Goal: Task Accomplishment & Management: Complete application form

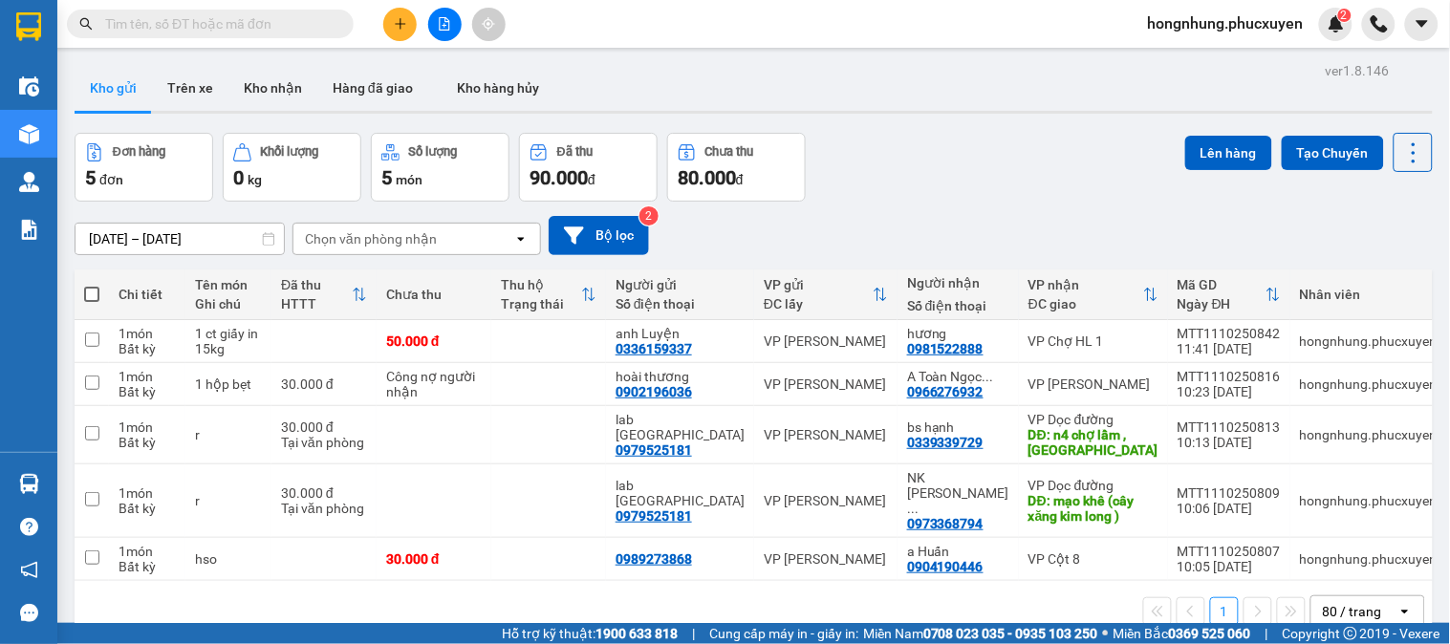
click at [405, 31] on button at bounding box center [399, 24] width 33 height 33
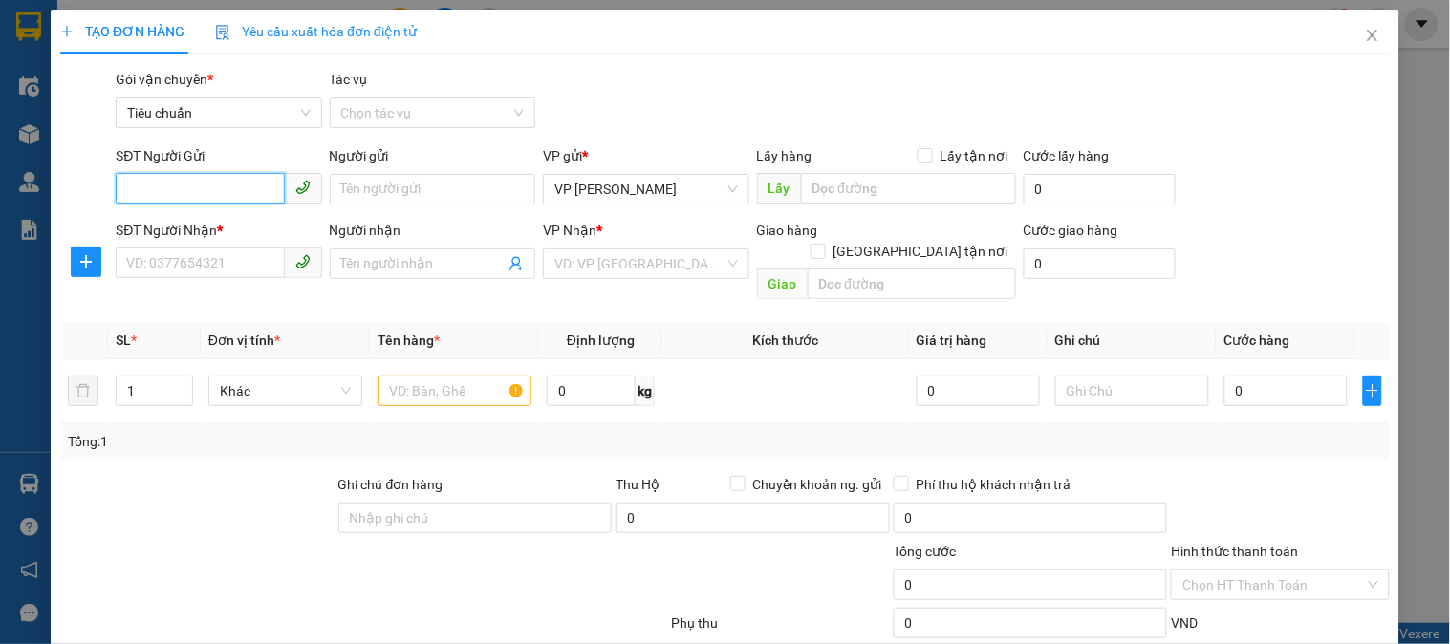
click at [195, 184] on input "SĐT Người Gửi" at bounding box center [200, 188] width 168 height 31
type input "0988242698"
click at [187, 226] on div "0988242698 - anh Bình" at bounding box center [216, 227] width 181 height 21
type input "anh Bình"
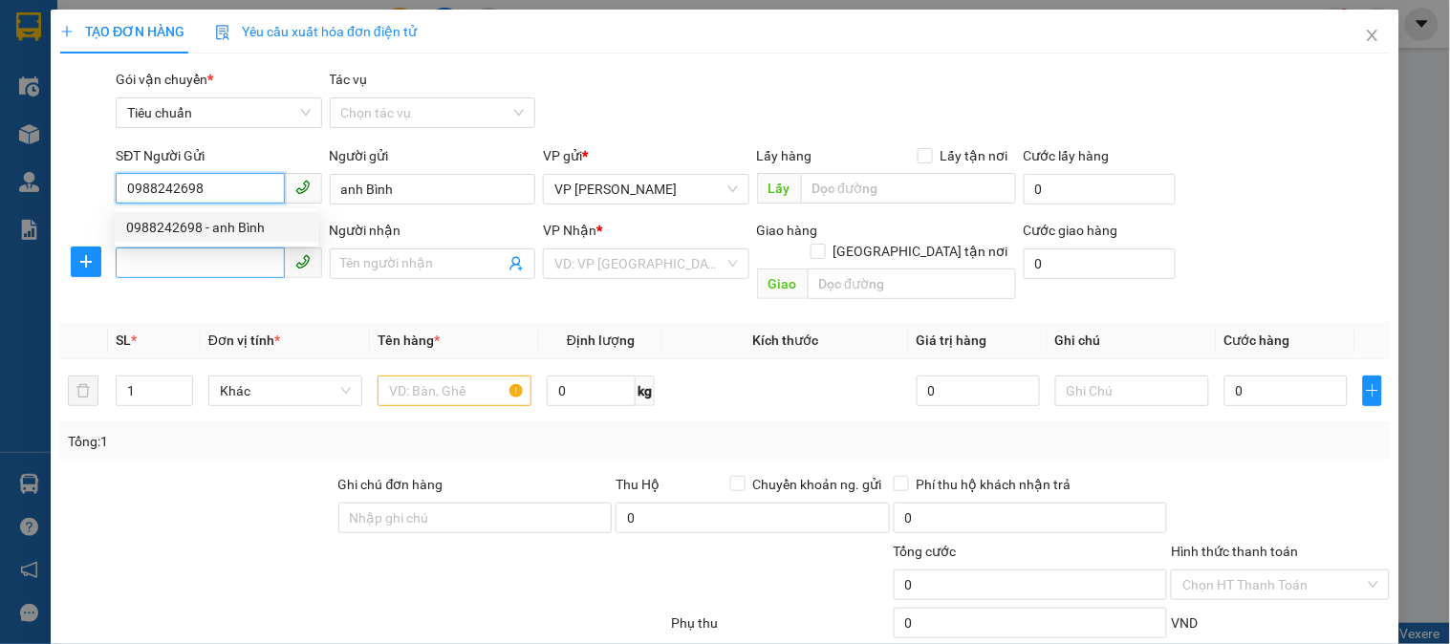
type input "0988242698"
click at [197, 264] on input "SĐT Người Nhận *" at bounding box center [200, 263] width 168 height 31
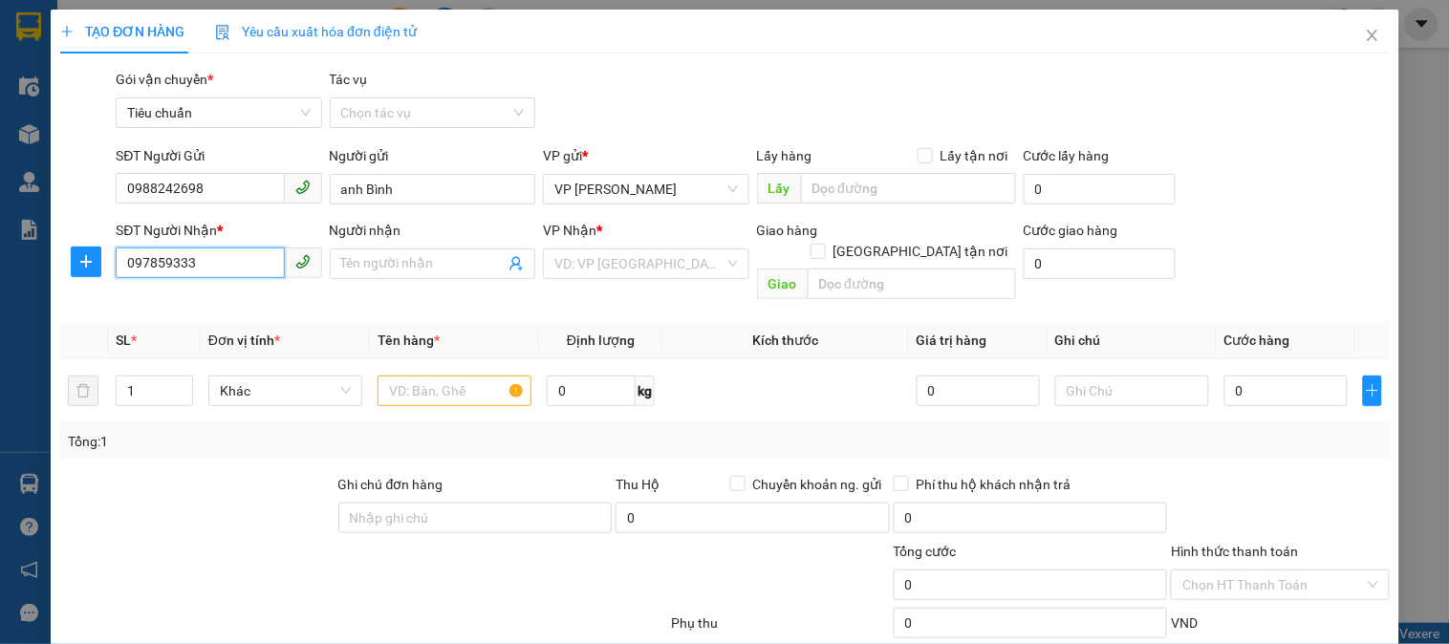
type input "0978593336"
click at [236, 302] on div "0978593336 - A Lịch" at bounding box center [216, 301] width 181 height 21
type input "A Lịch"
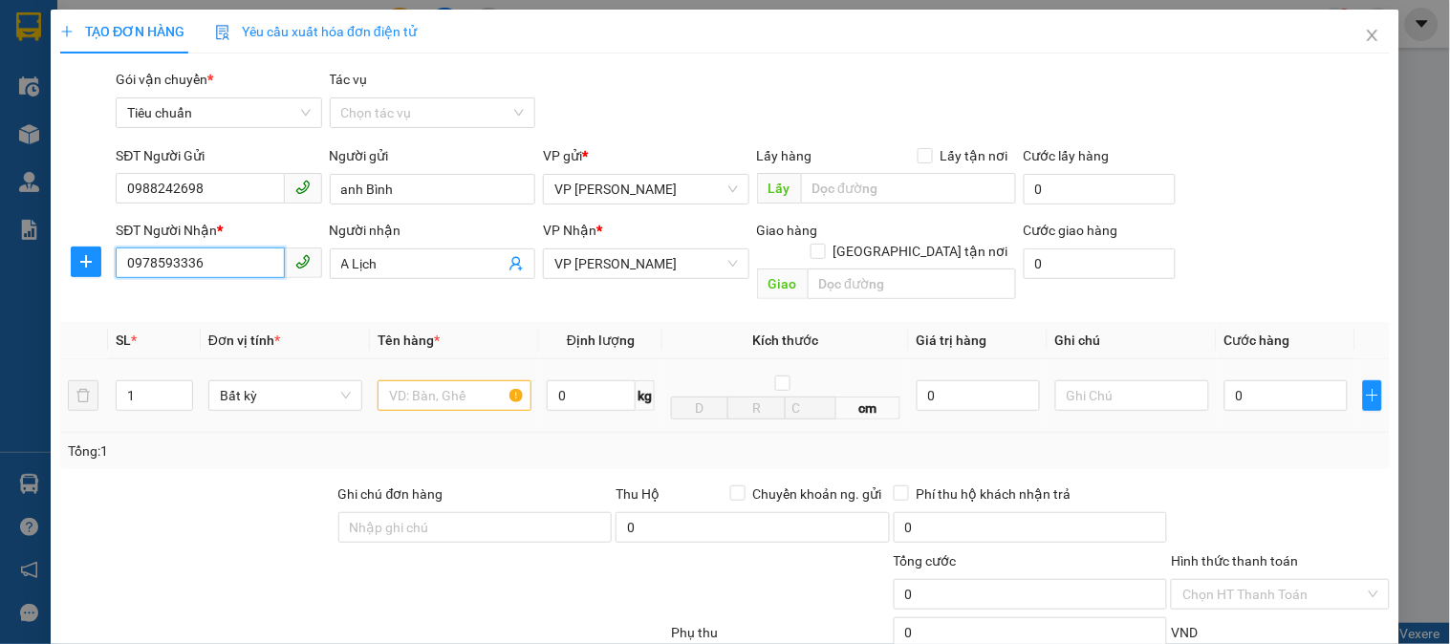
type input "0978593336"
click at [436, 380] on input "text" at bounding box center [454, 395] width 154 height 31
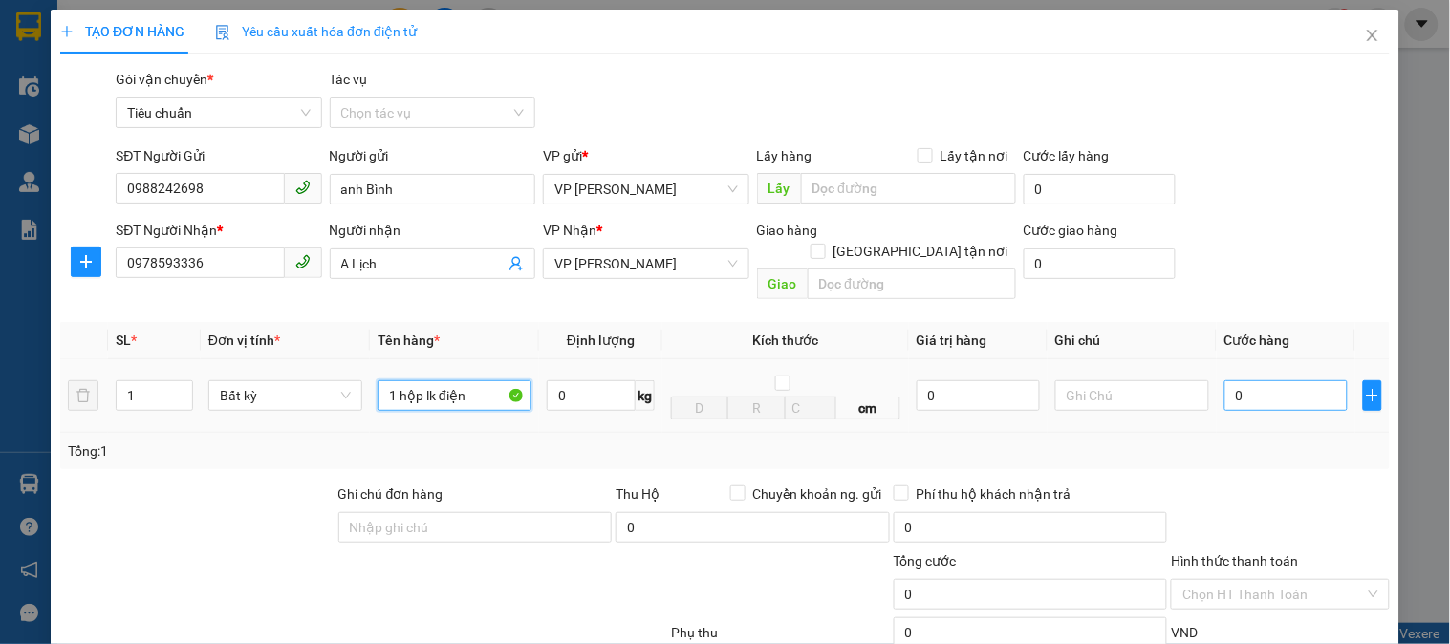
type input "1 hộp lk điện"
click at [1291, 380] on input "0" at bounding box center [1285, 395] width 123 height 31
type input "3"
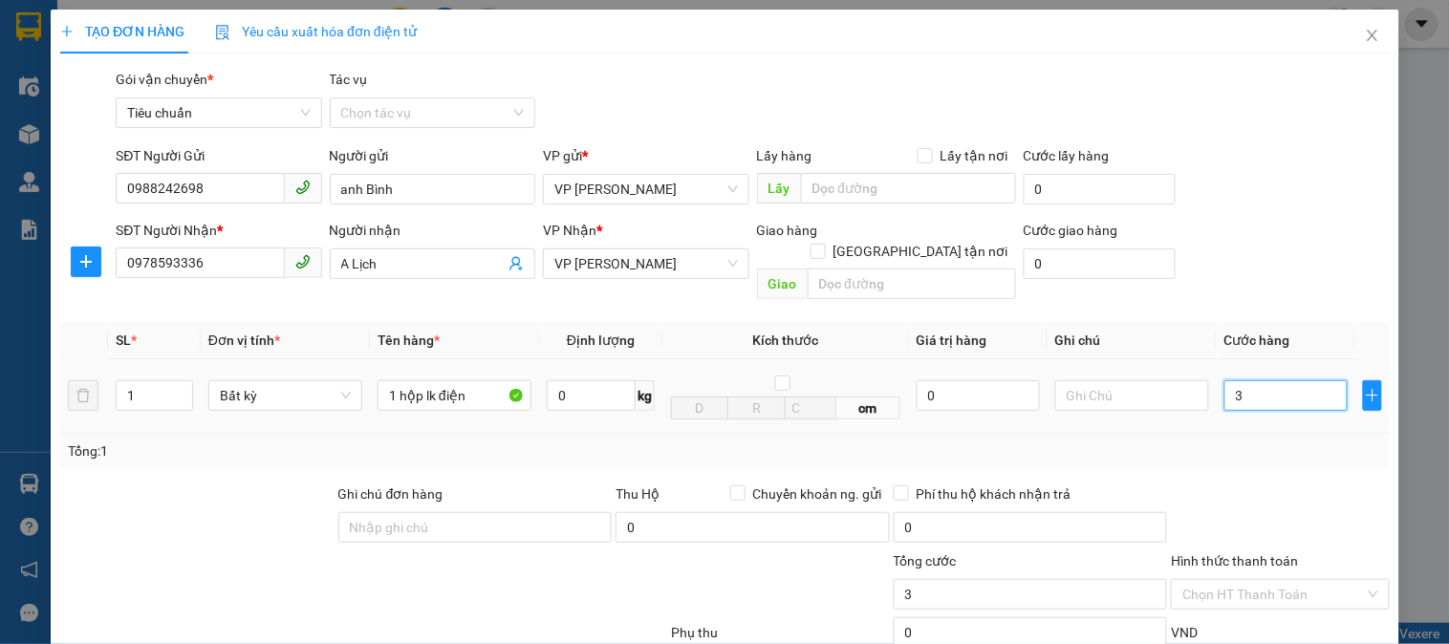
type input "30"
type input "3"
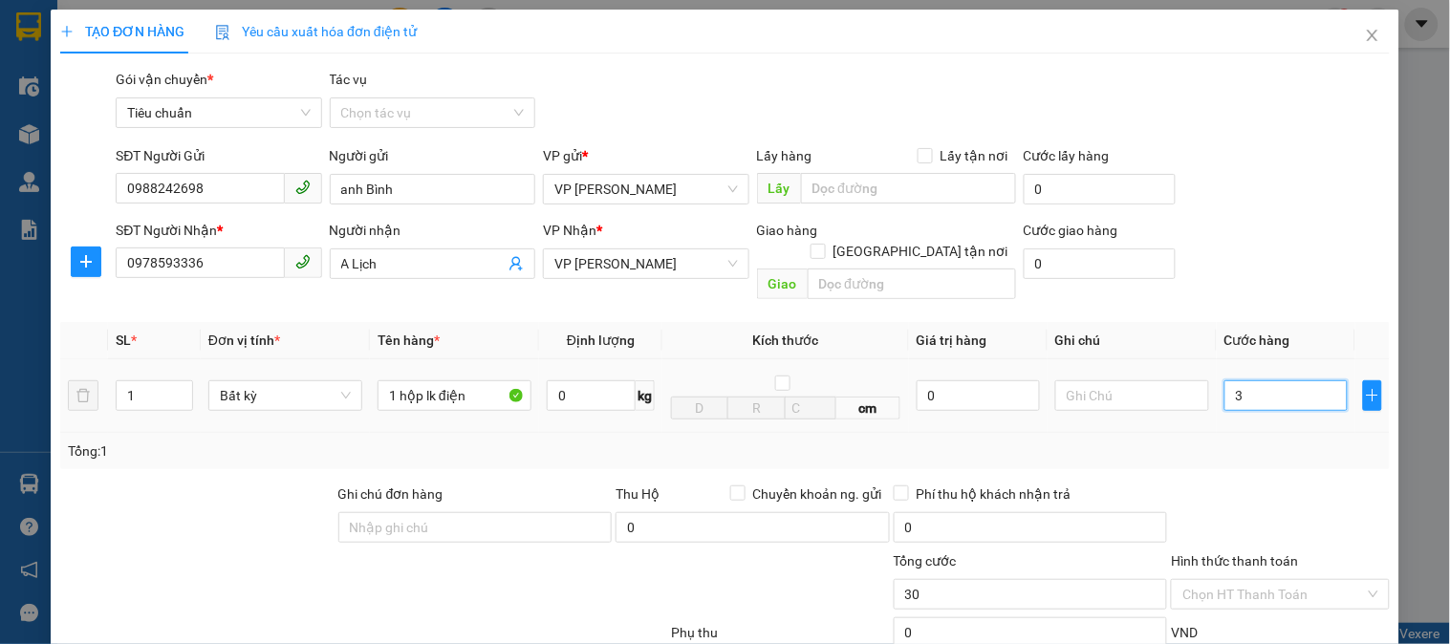
type input "3"
type input "0"
type input "05"
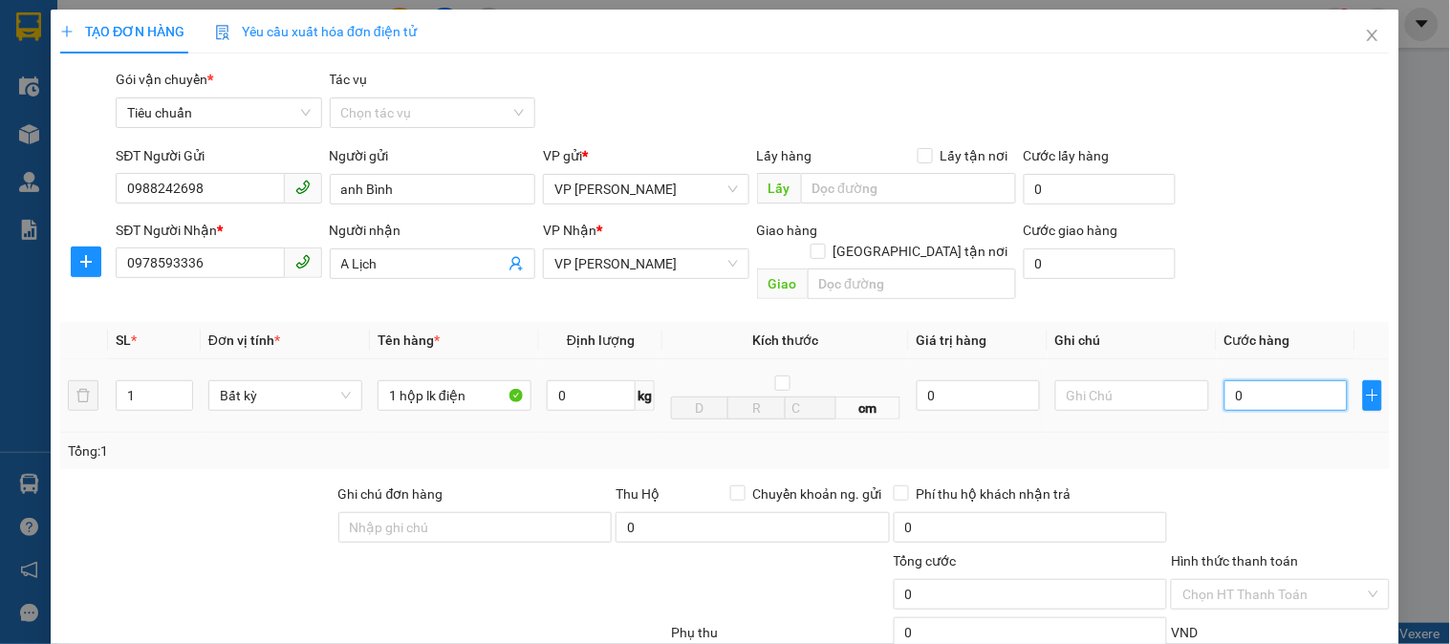
type input "5"
type input "050"
type input "50"
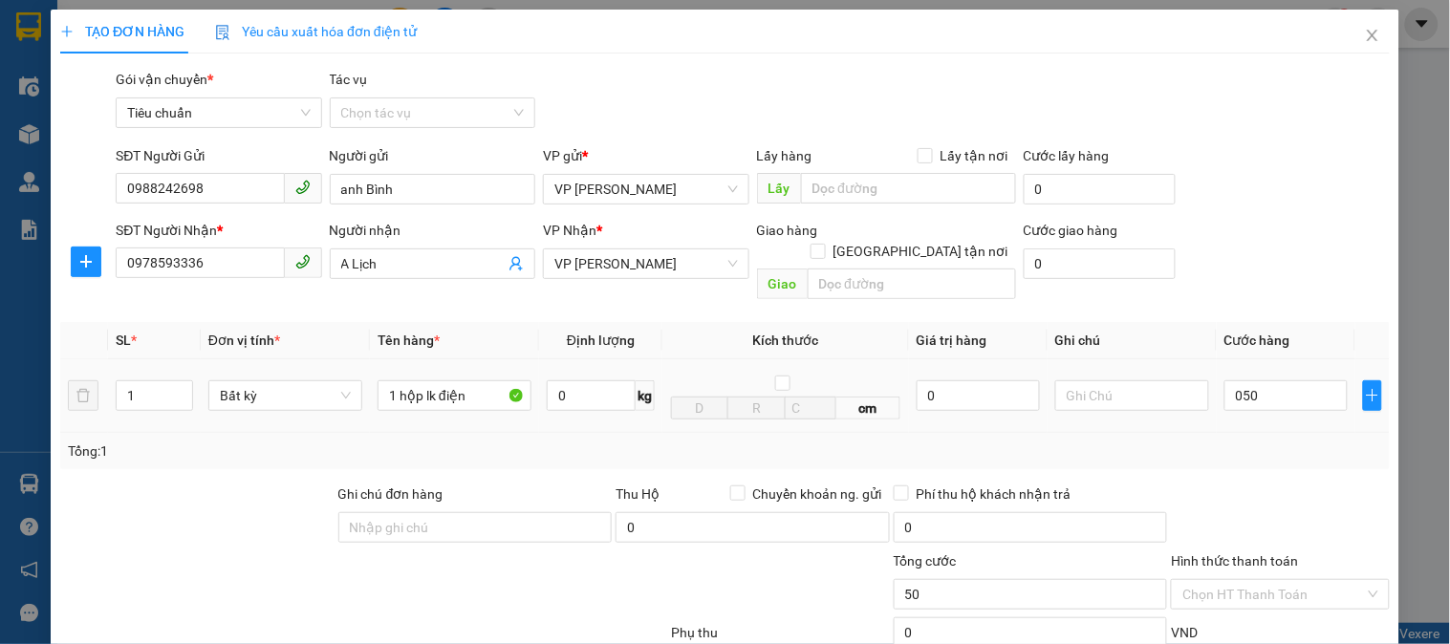
click at [1303, 433] on div "Tổng: 1" at bounding box center [724, 451] width 1329 height 36
type input "50.000"
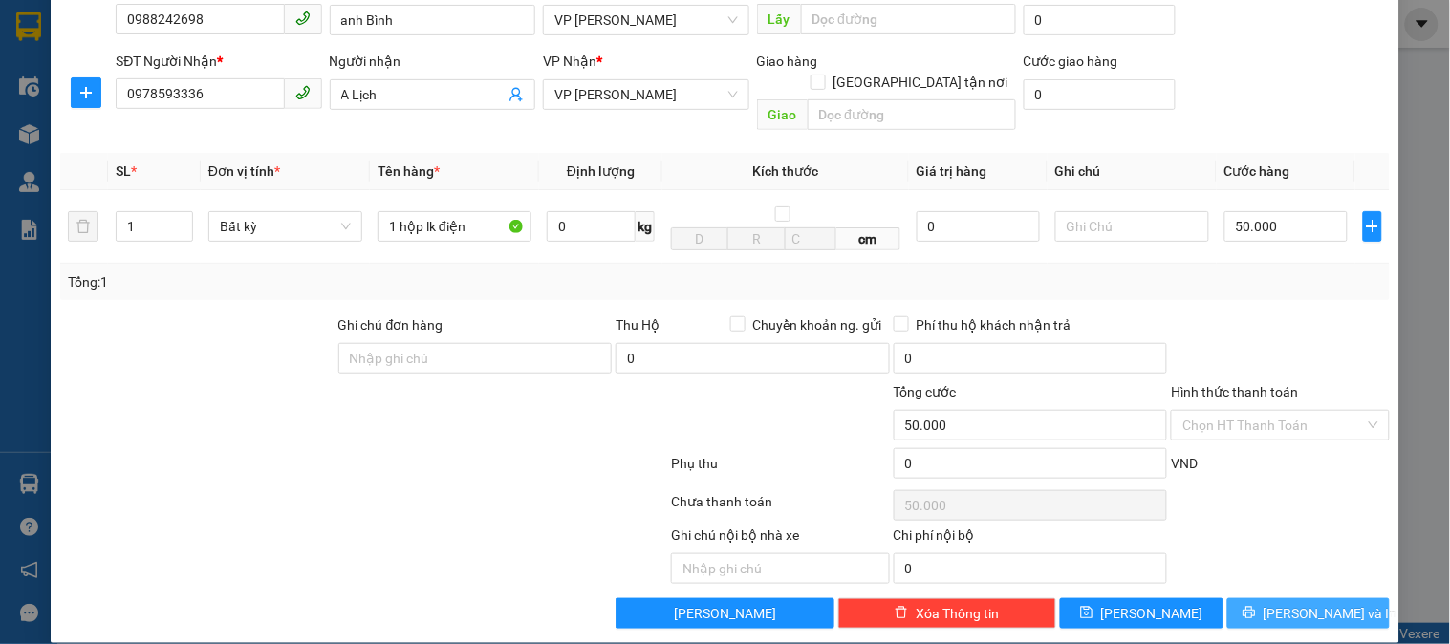
click at [1334, 598] on button "[PERSON_NAME] và In" at bounding box center [1308, 613] width 162 height 31
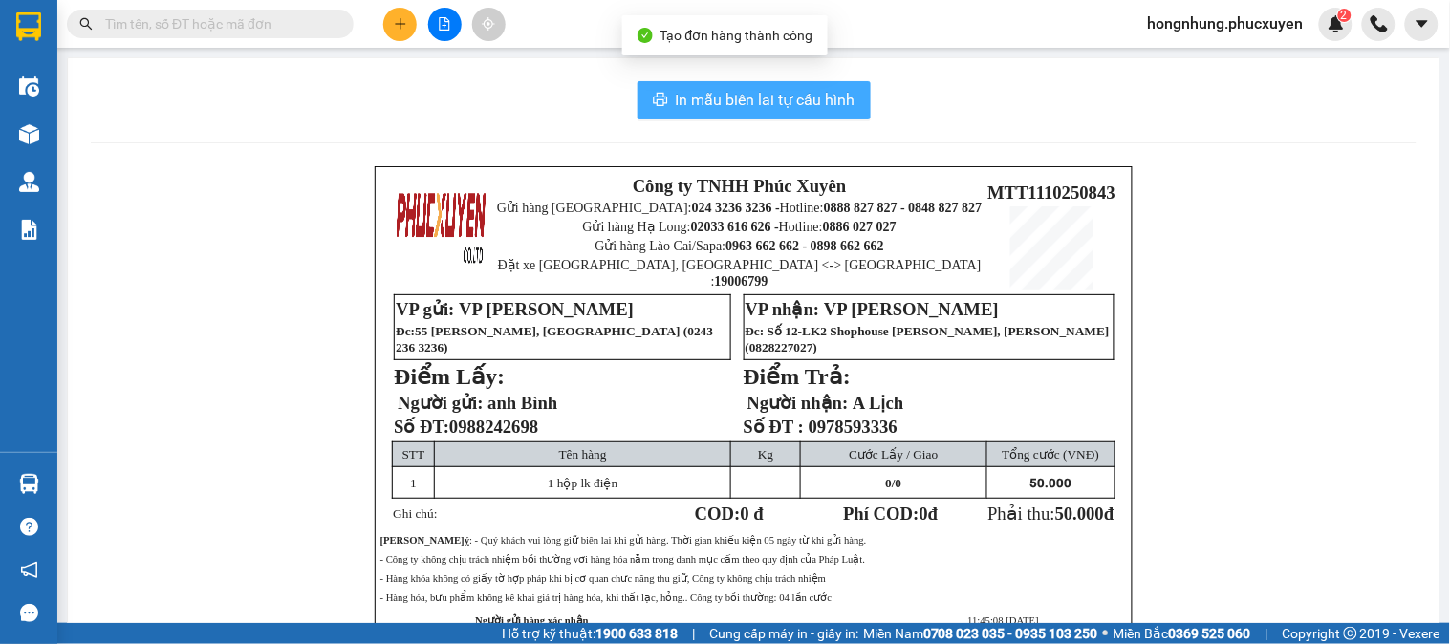
click at [827, 116] on button "In mẫu biên lai tự cấu hình" at bounding box center [753, 100] width 233 height 38
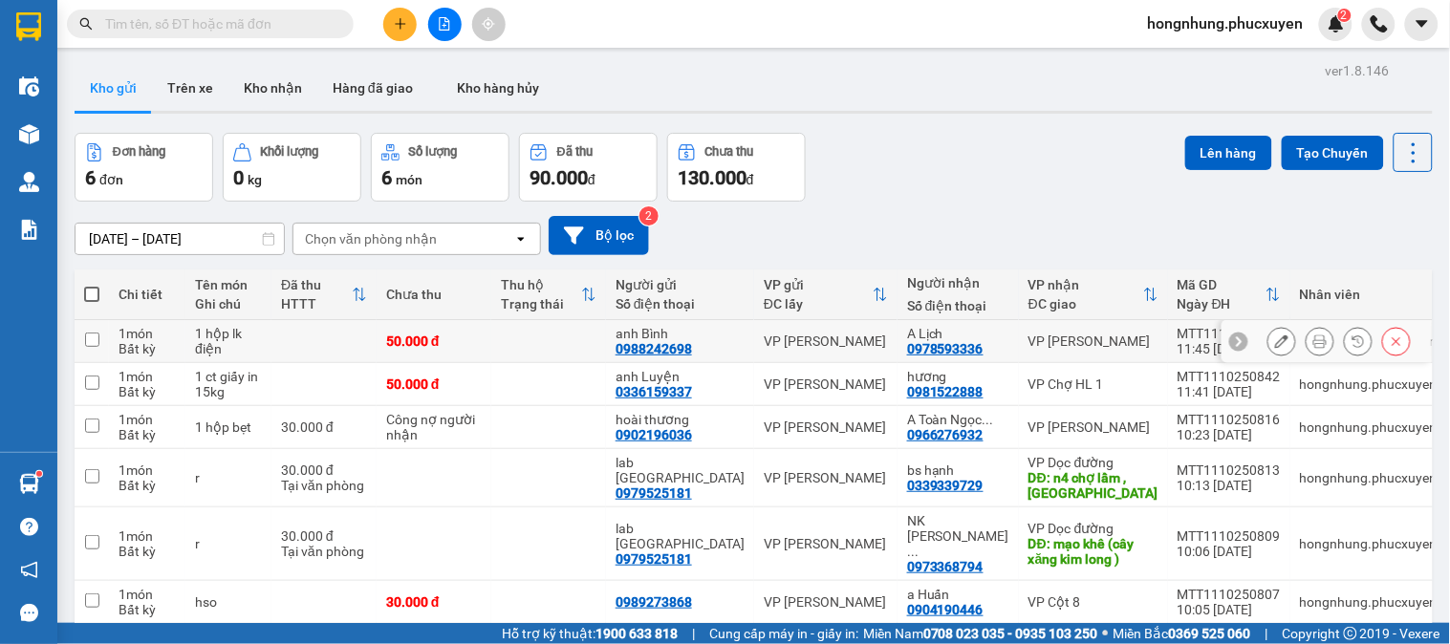
click at [309, 340] on td at bounding box center [323, 341] width 105 height 43
checkbox input "true"
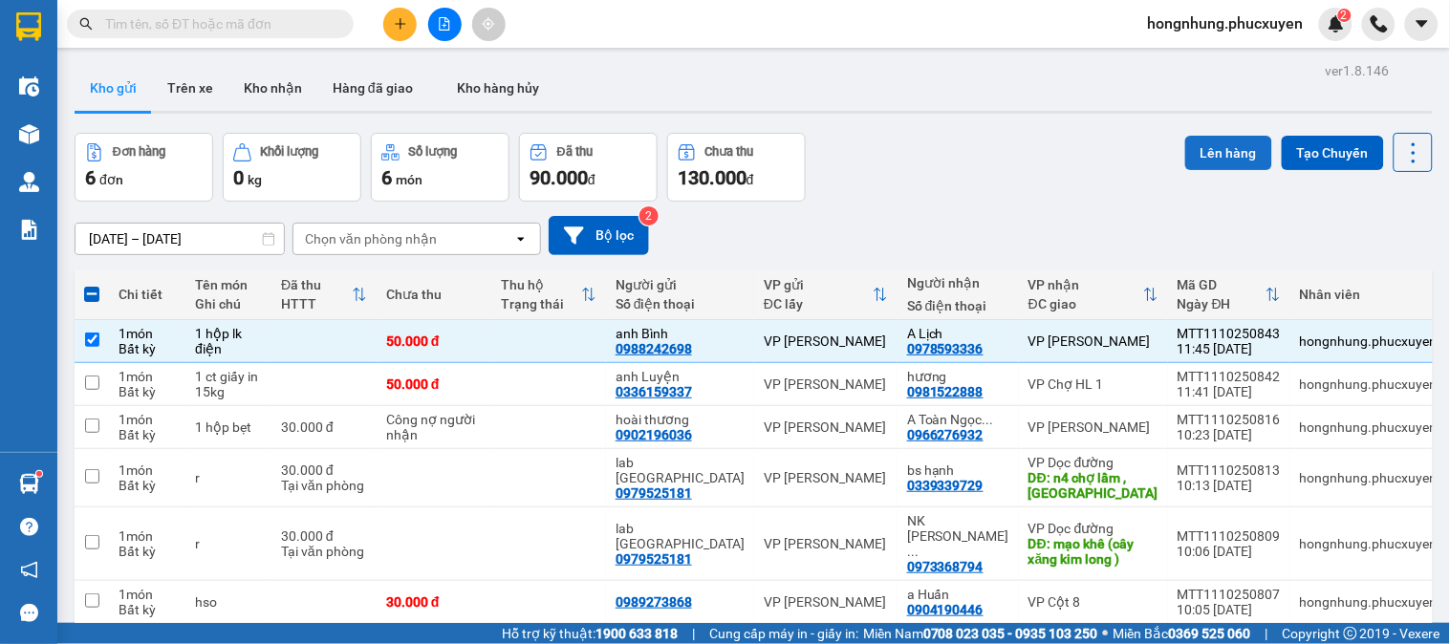
click at [1208, 155] on button "Lên hàng" at bounding box center [1228, 153] width 87 height 34
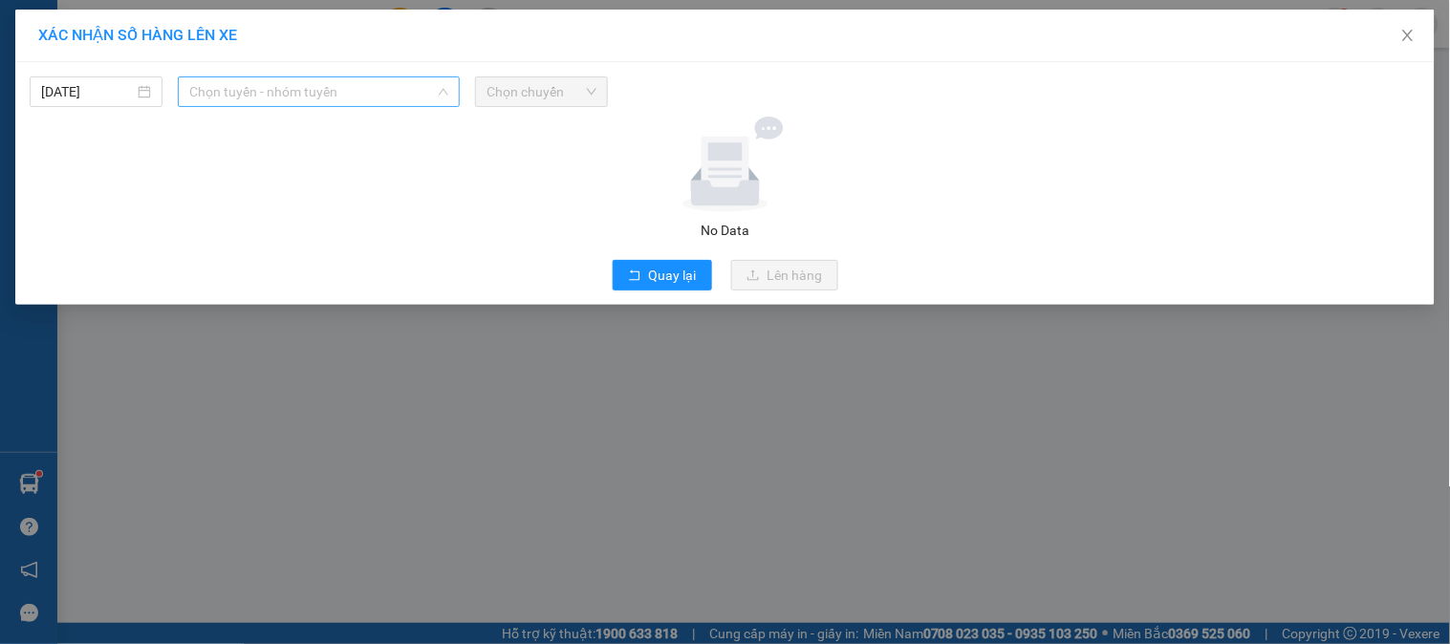
click at [344, 103] on span "Chọn tuyến - nhóm tuyến" at bounding box center [318, 91] width 259 height 29
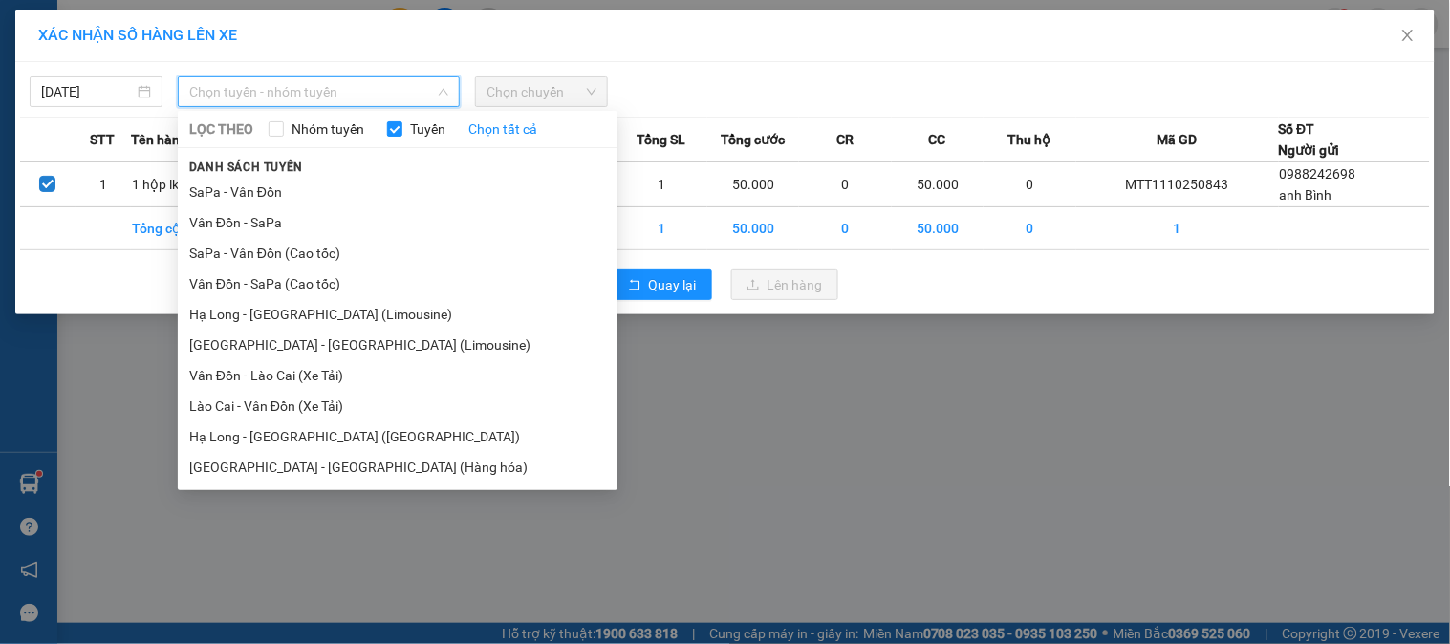
drag, startPoint x: 355, startPoint y: 355, endPoint x: 384, endPoint y: 291, distance: 69.7
click at [356, 355] on li "[GEOGRAPHIC_DATA] - [GEOGRAPHIC_DATA] (Limousine)" at bounding box center [398, 345] width 440 height 31
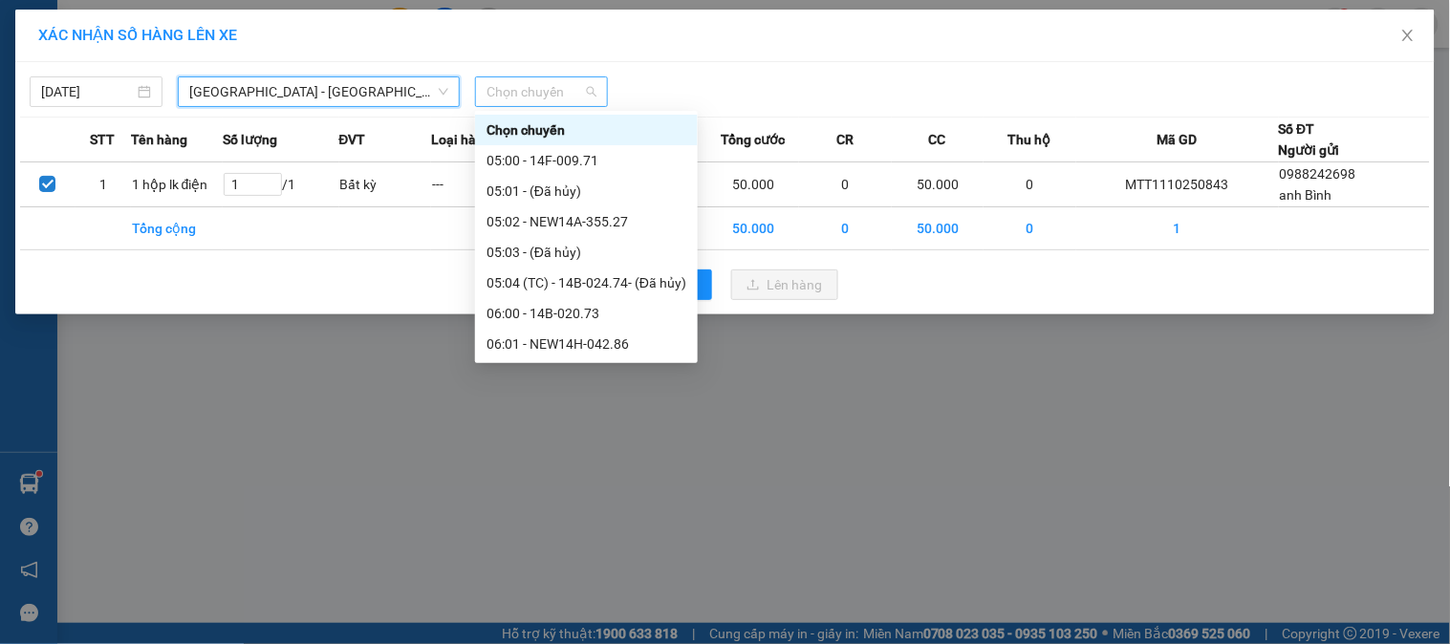
click at [566, 98] on span "Chọn chuyến" at bounding box center [541, 91] width 110 height 29
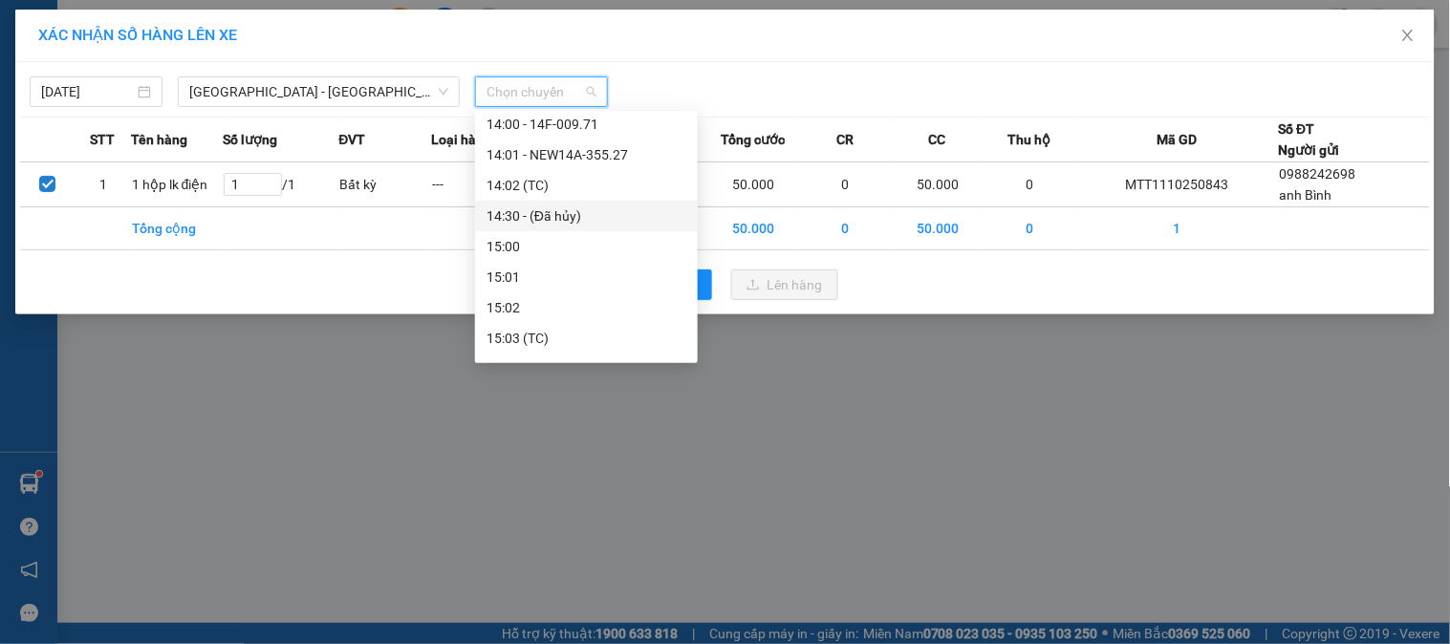
scroll to position [1062, 0]
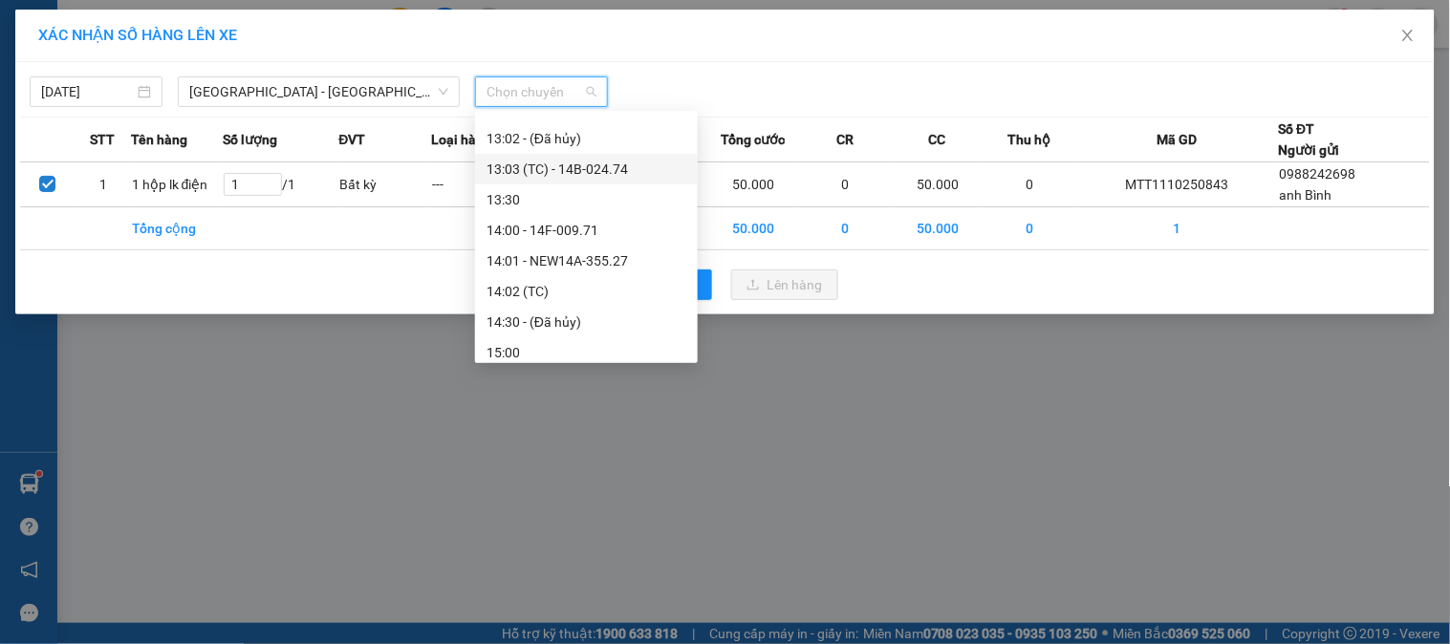
click at [592, 166] on div "13:03 (TC) - 14B-024.74" at bounding box center [586, 169] width 200 height 21
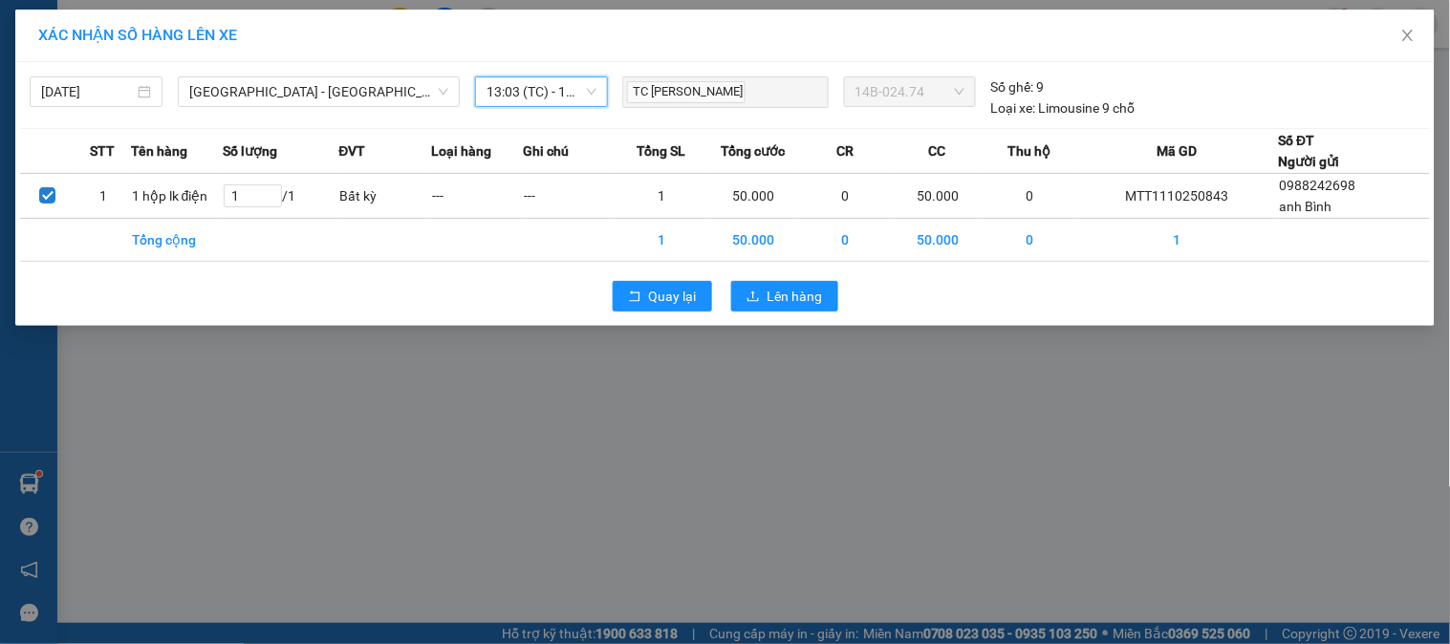
click at [564, 102] on span "13:03 (TC) - 14B-024.74" at bounding box center [541, 91] width 110 height 29
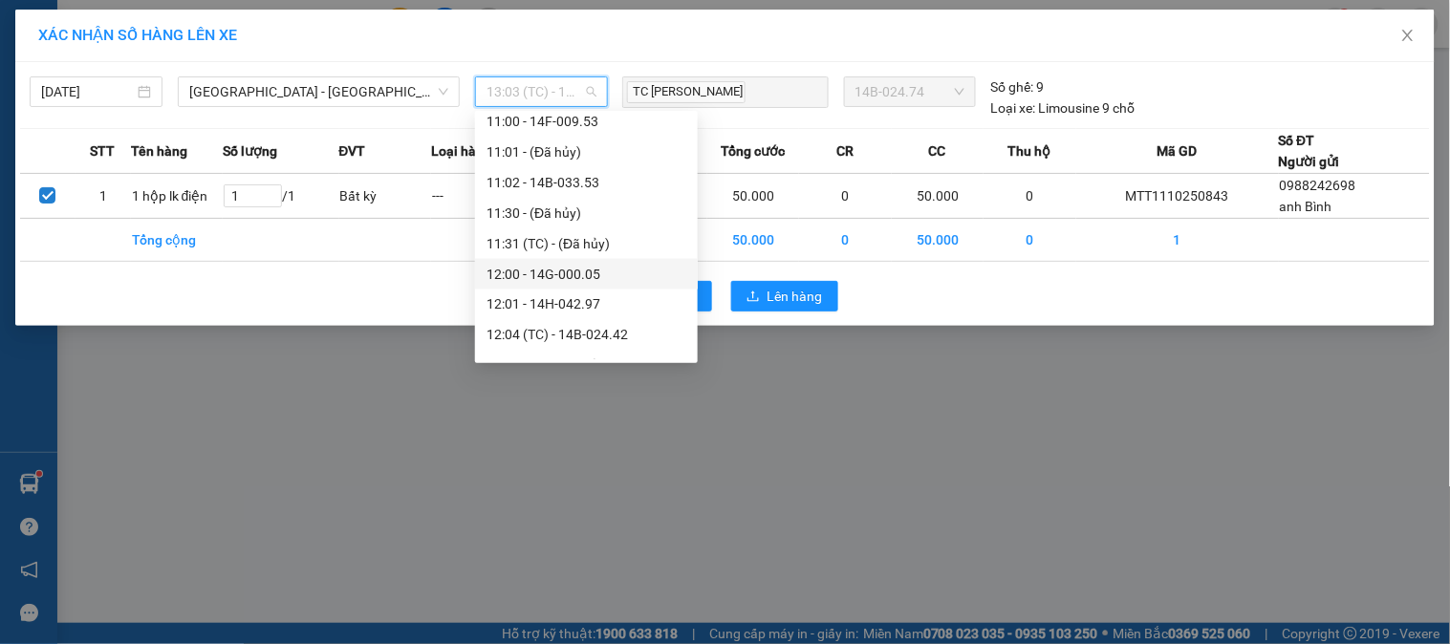
scroll to position [849, 0]
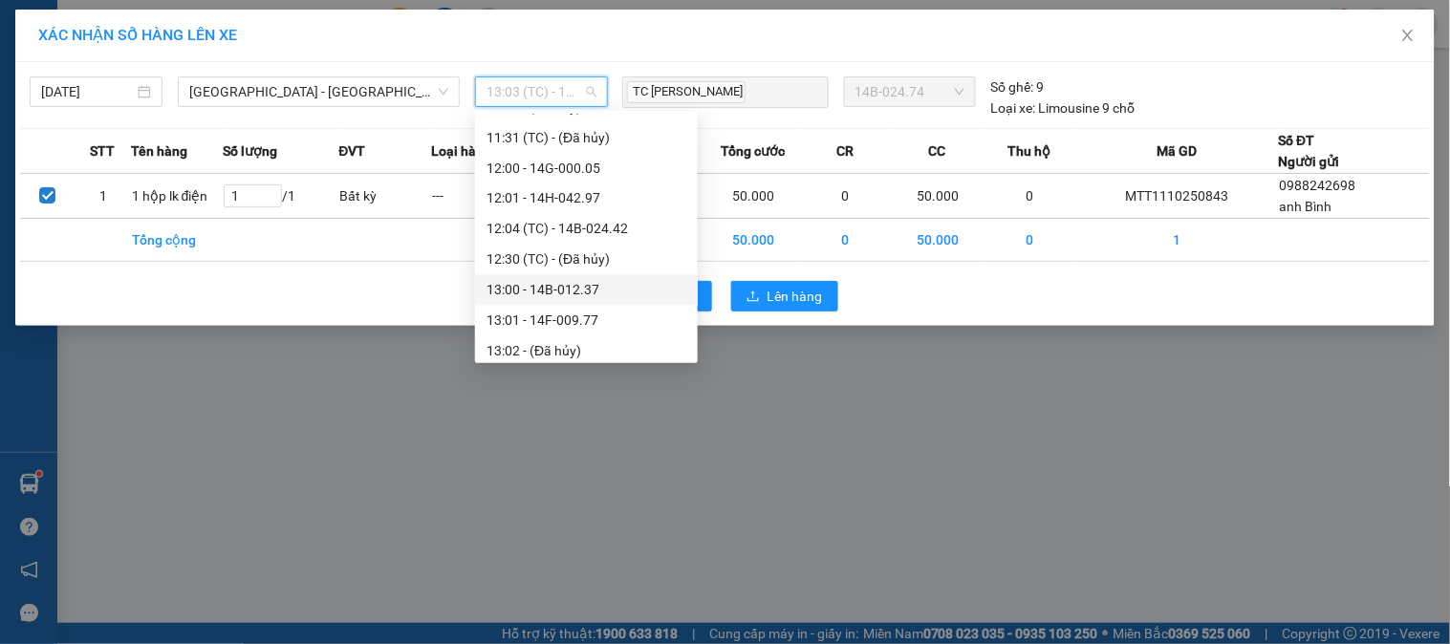
click at [589, 290] on div "13:00 - 14B-012.37" at bounding box center [586, 290] width 200 height 21
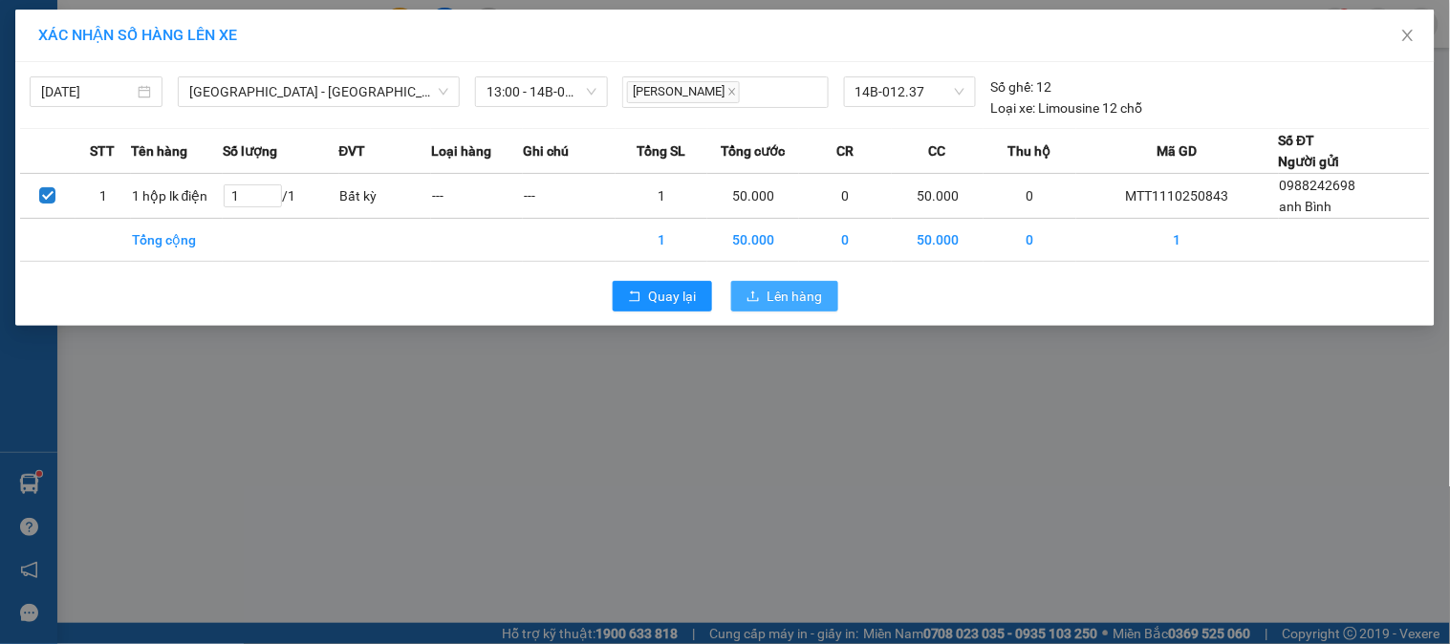
click at [813, 299] on span "Lên hàng" at bounding box center [794, 296] width 55 height 21
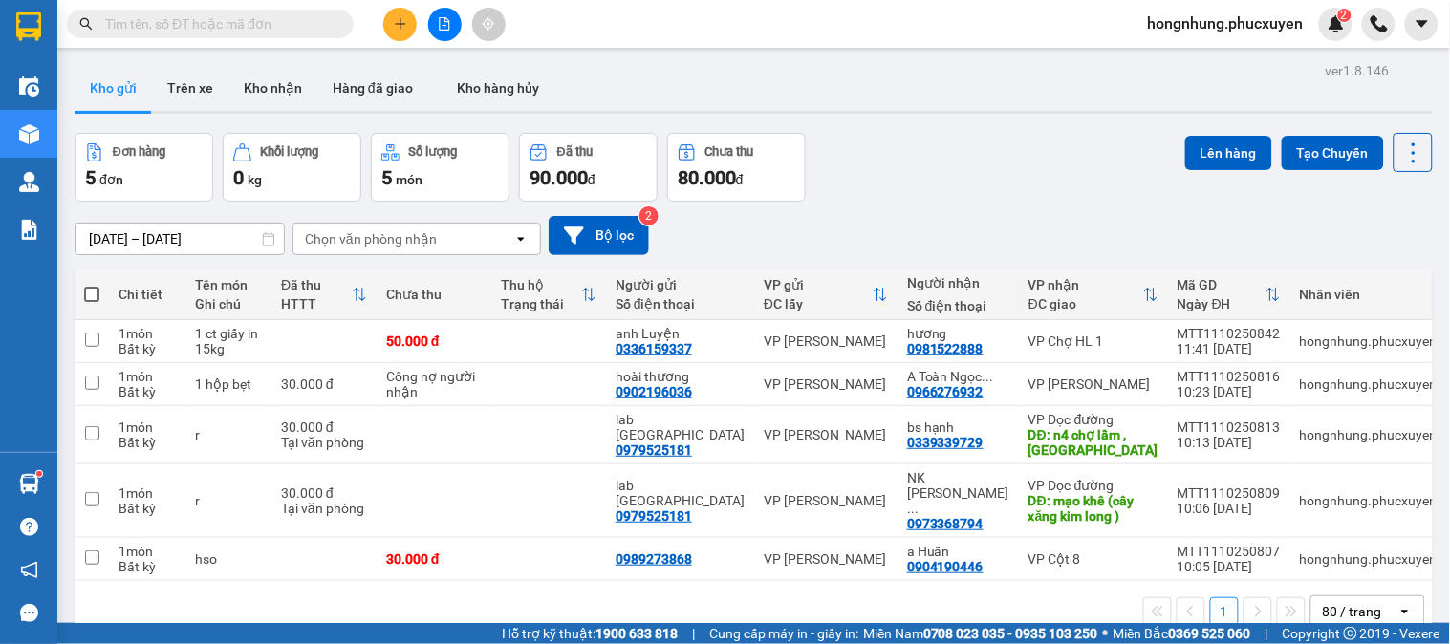
click at [296, 26] on input "text" at bounding box center [218, 23] width 226 height 21
click at [306, 23] on input "text" at bounding box center [218, 23] width 226 height 21
click at [262, 24] on input "text" at bounding box center [218, 23] width 226 height 21
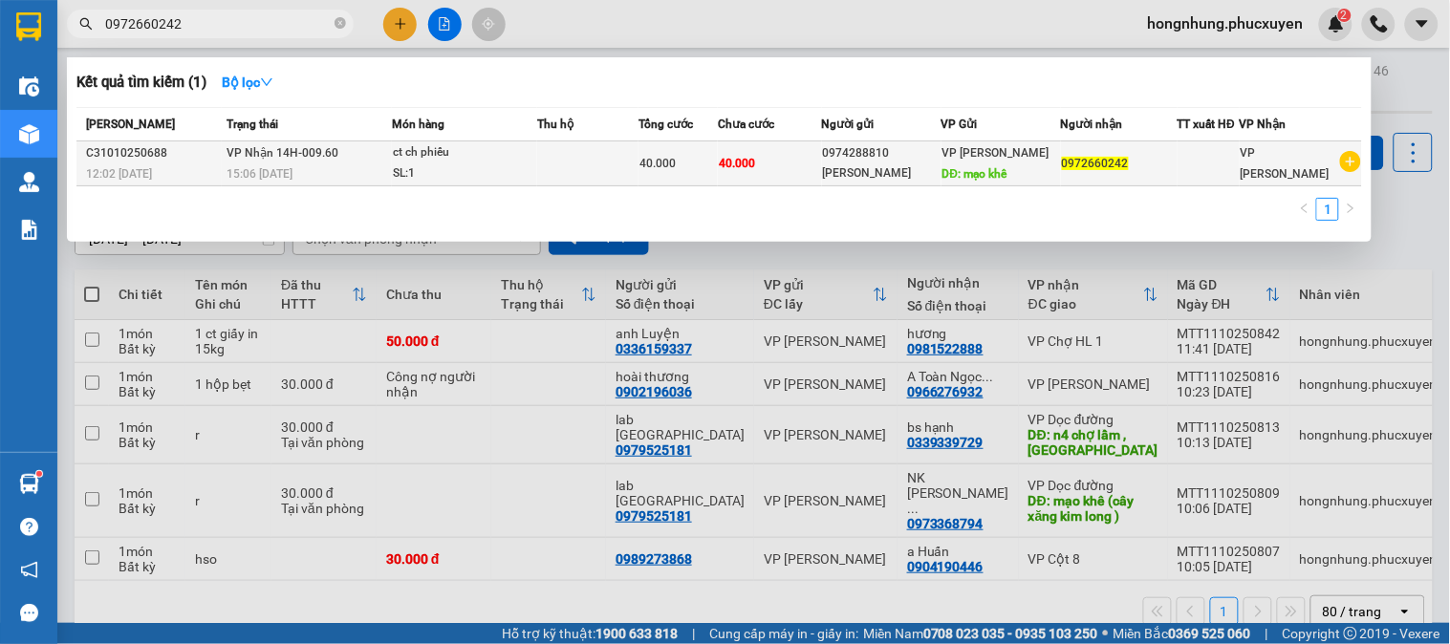
type input "0972660242"
click at [569, 176] on td at bounding box center [587, 163] width 101 height 45
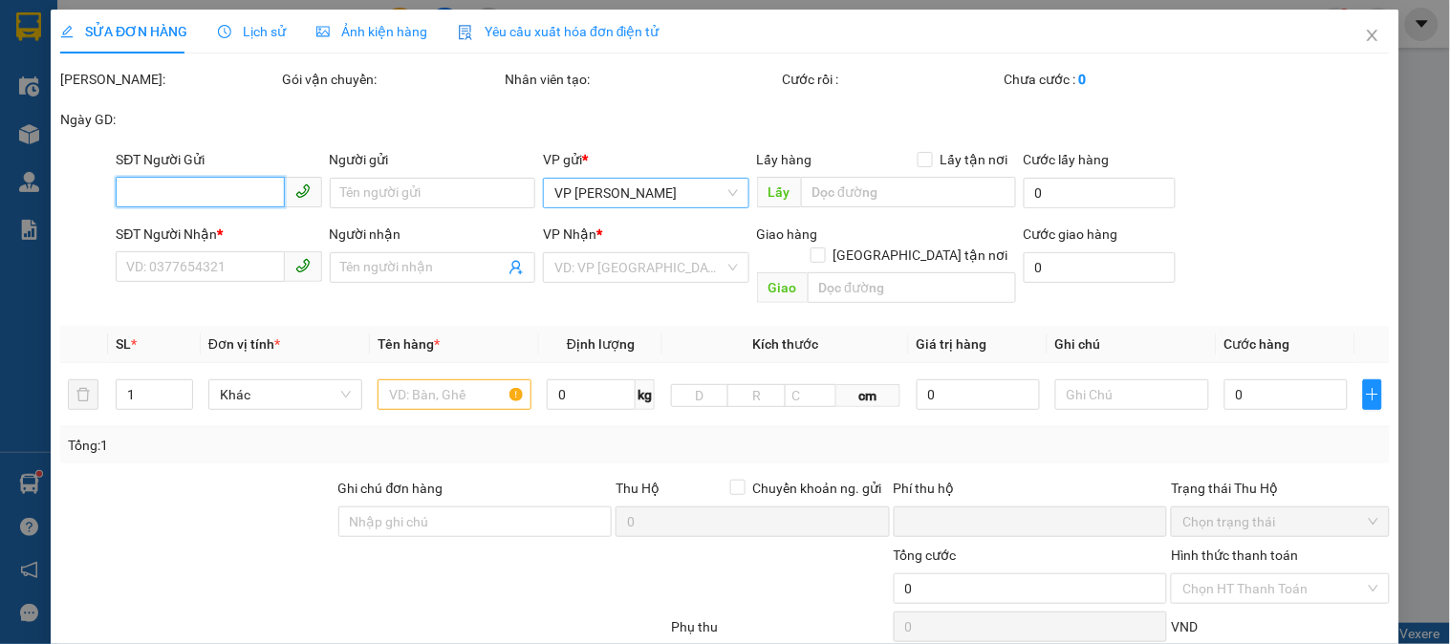
type input "0974288810"
type input "[PERSON_NAME]"
type input "mạo khê"
type input "0972660242"
type input "0"
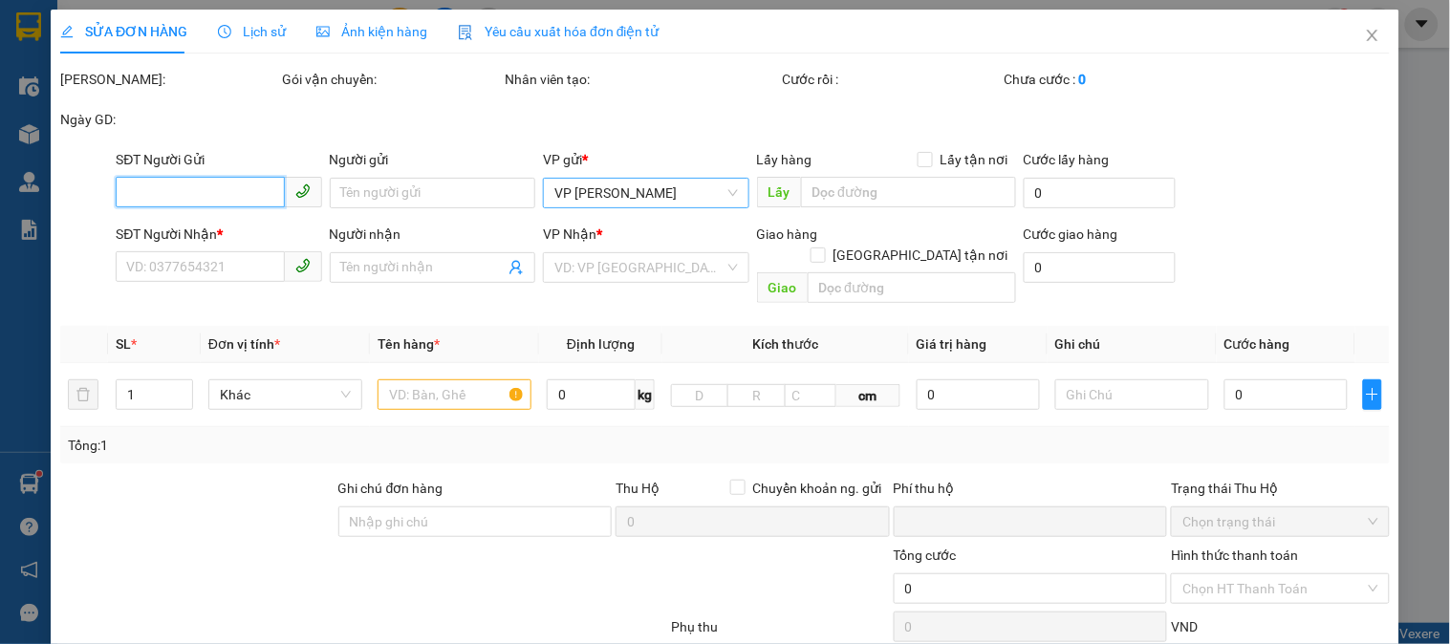
type input "40.000"
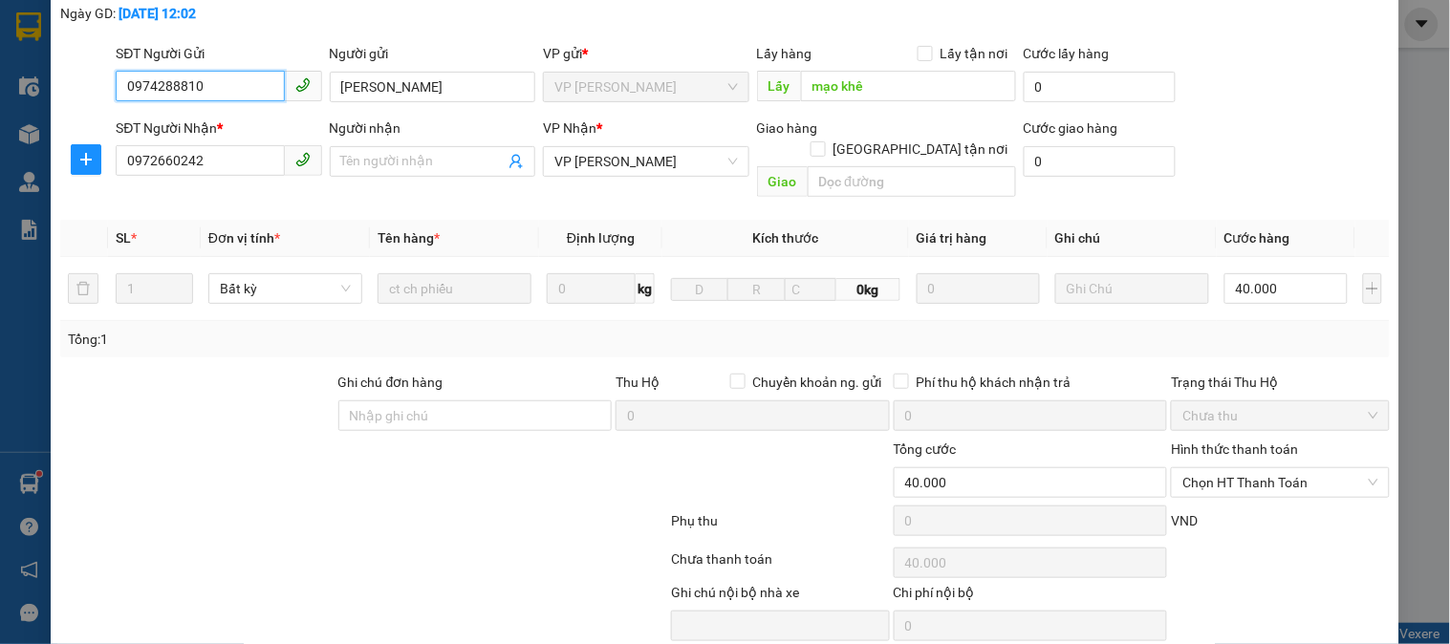
scroll to position [164, 0]
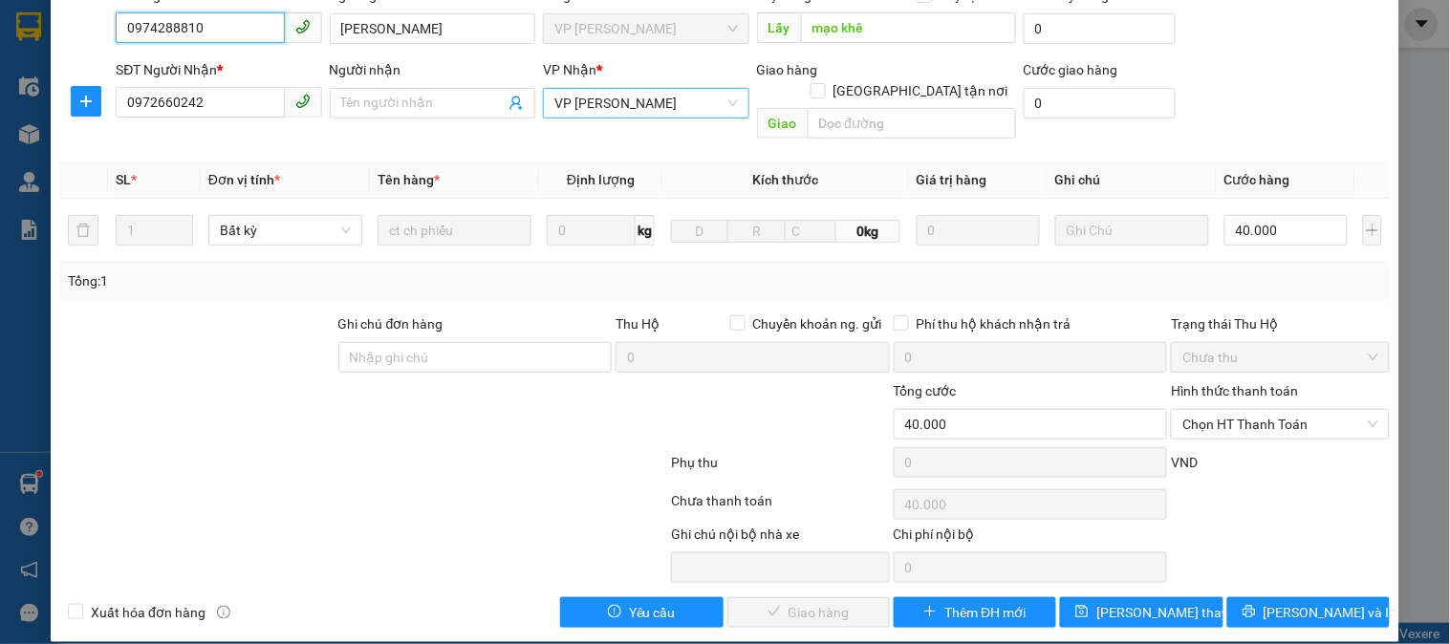
click at [661, 109] on span "VP [PERSON_NAME]" at bounding box center [645, 103] width 183 height 29
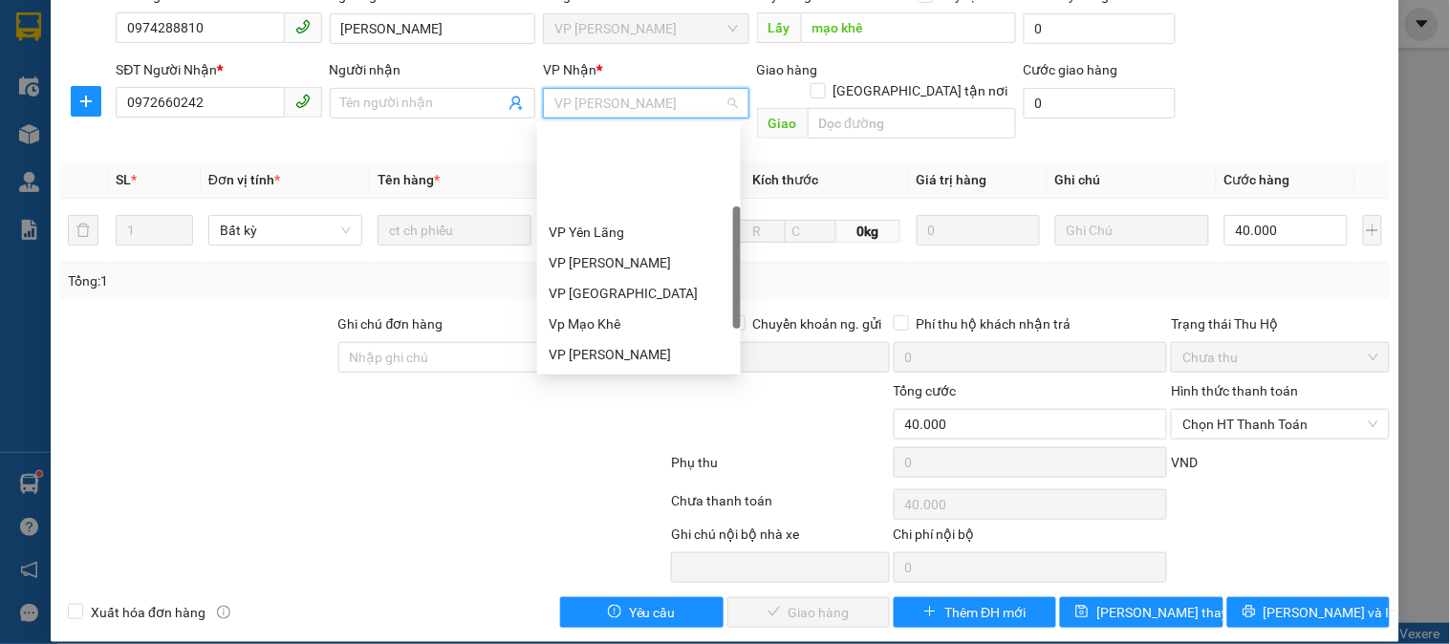
scroll to position [0, 0]
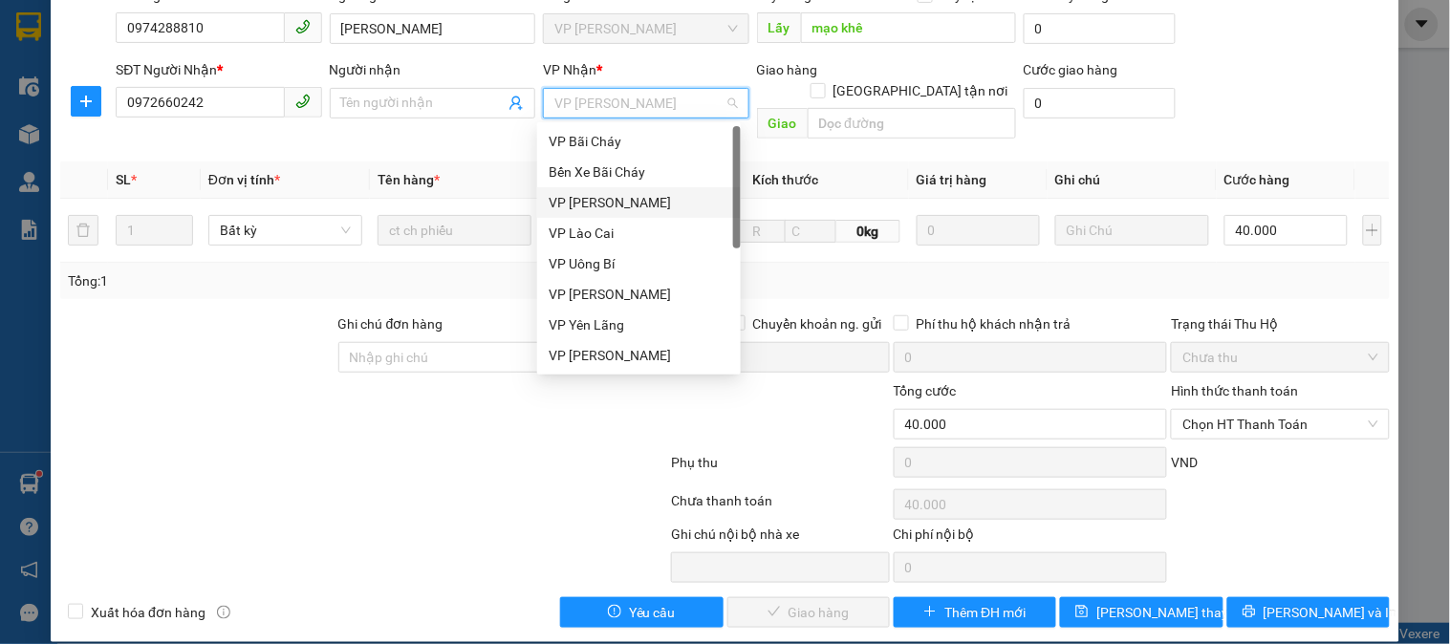
click at [602, 207] on div "VP [PERSON_NAME]" at bounding box center [639, 202] width 181 height 21
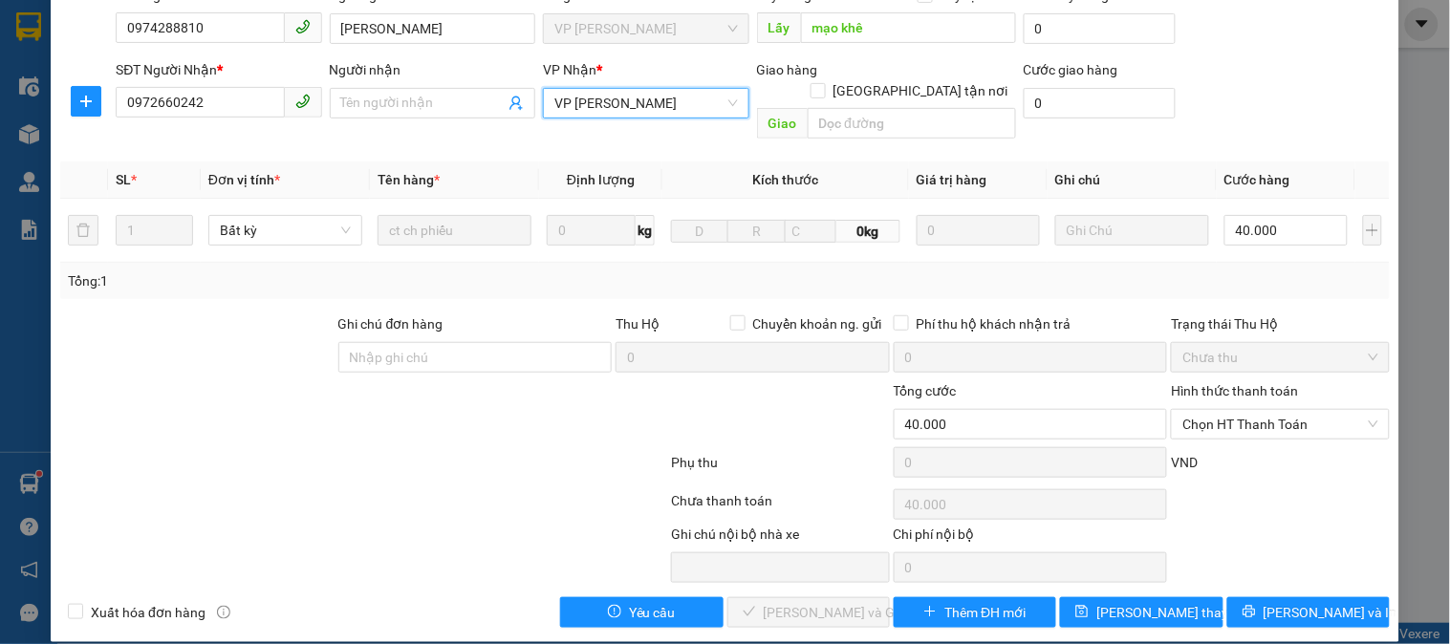
click at [643, 101] on span "VP [PERSON_NAME]" at bounding box center [645, 103] width 183 height 29
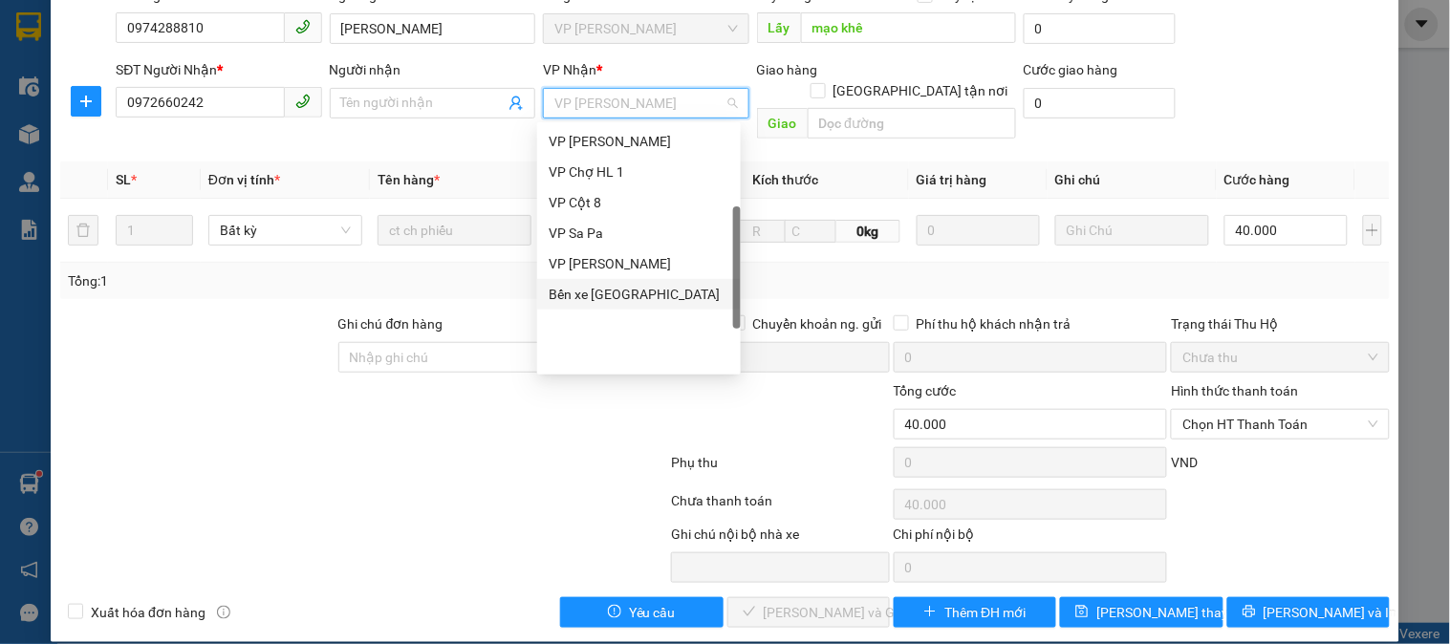
scroll to position [93, 0]
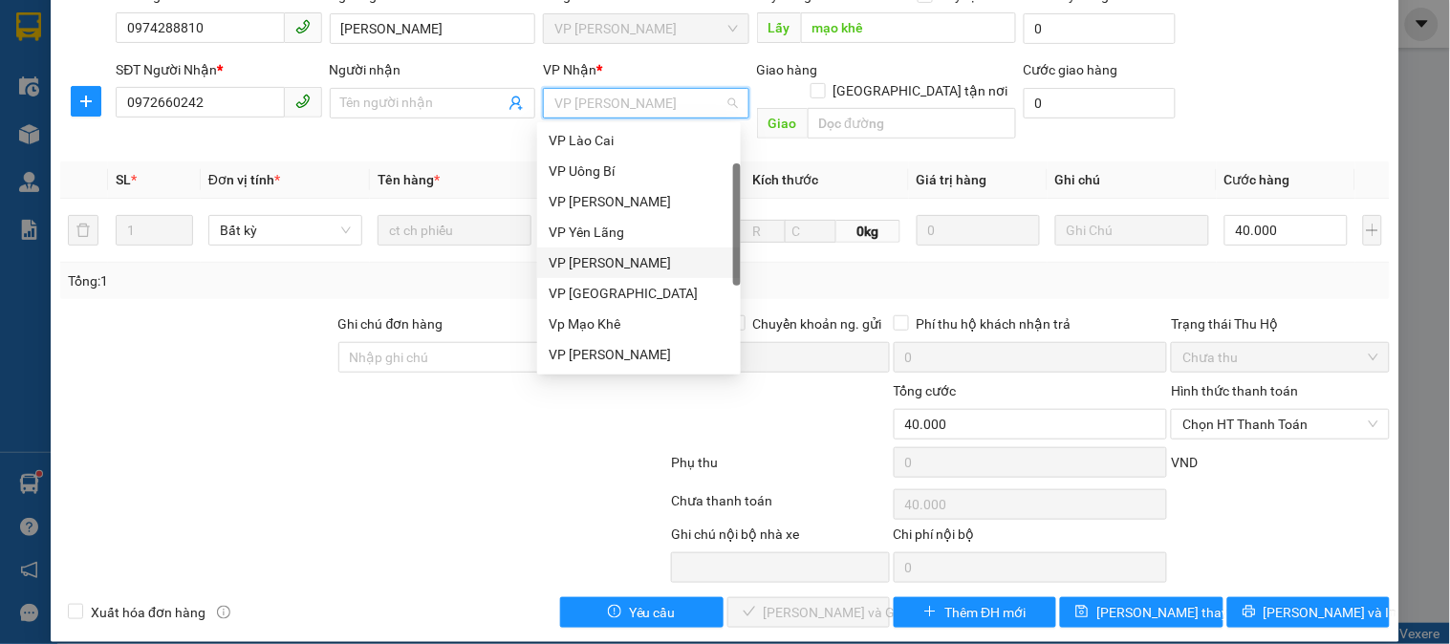
click at [627, 266] on div "VP [PERSON_NAME]" at bounding box center [639, 262] width 181 height 21
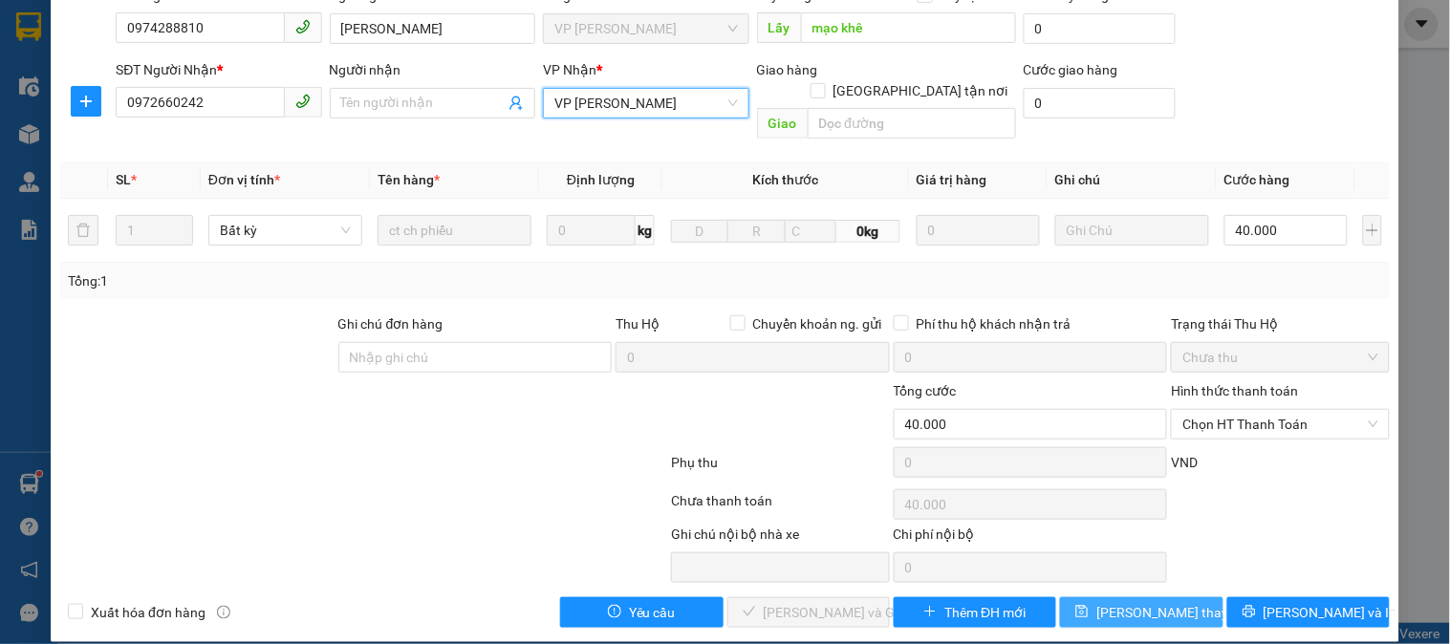
click at [1135, 602] on span "[PERSON_NAME] thay đổi" at bounding box center [1172, 612] width 153 height 21
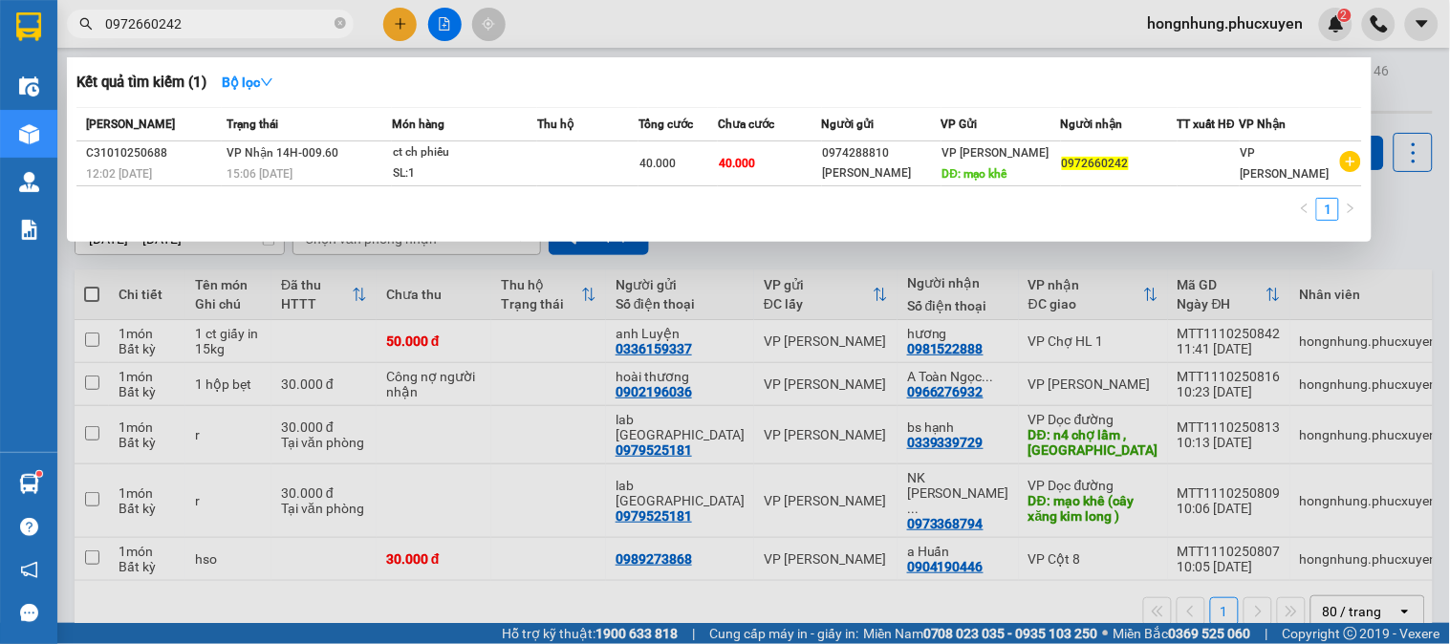
click at [226, 21] on input "0972660242" at bounding box center [218, 23] width 226 height 21
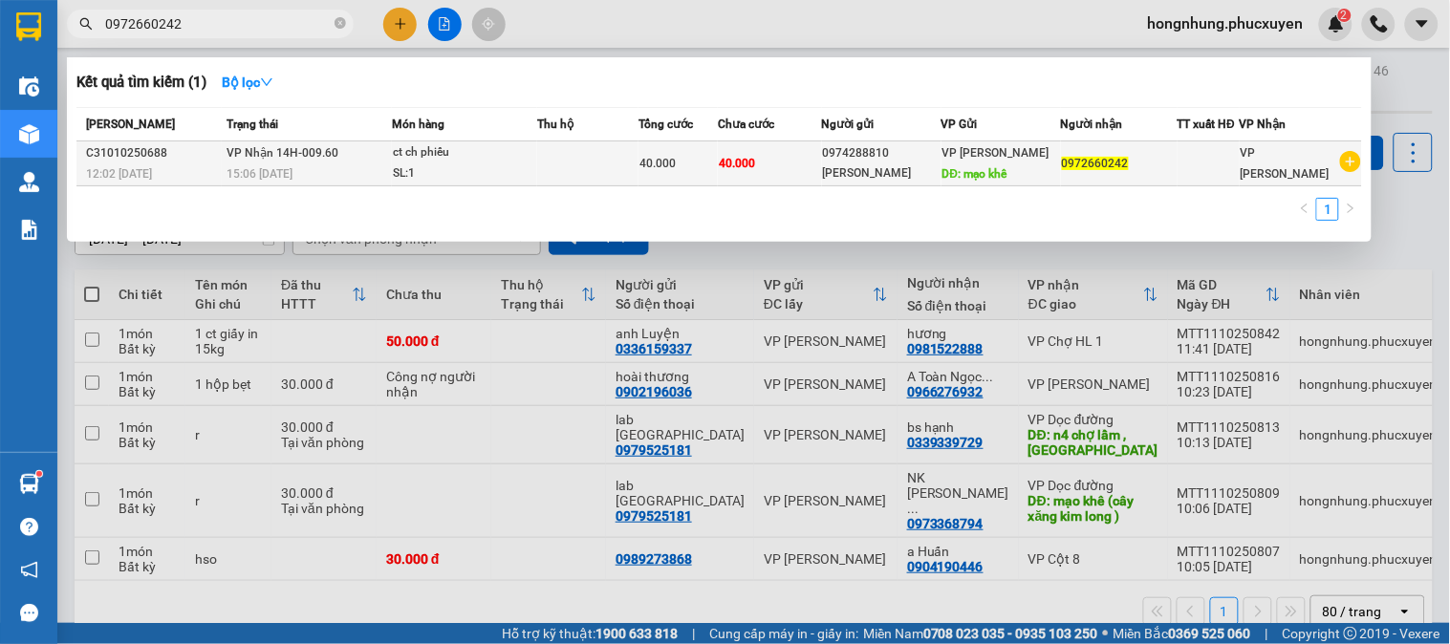
click at [292, 153] on span "VP Nhận 14H-009.60" at bounding box center [282, 152] width 112 height 13
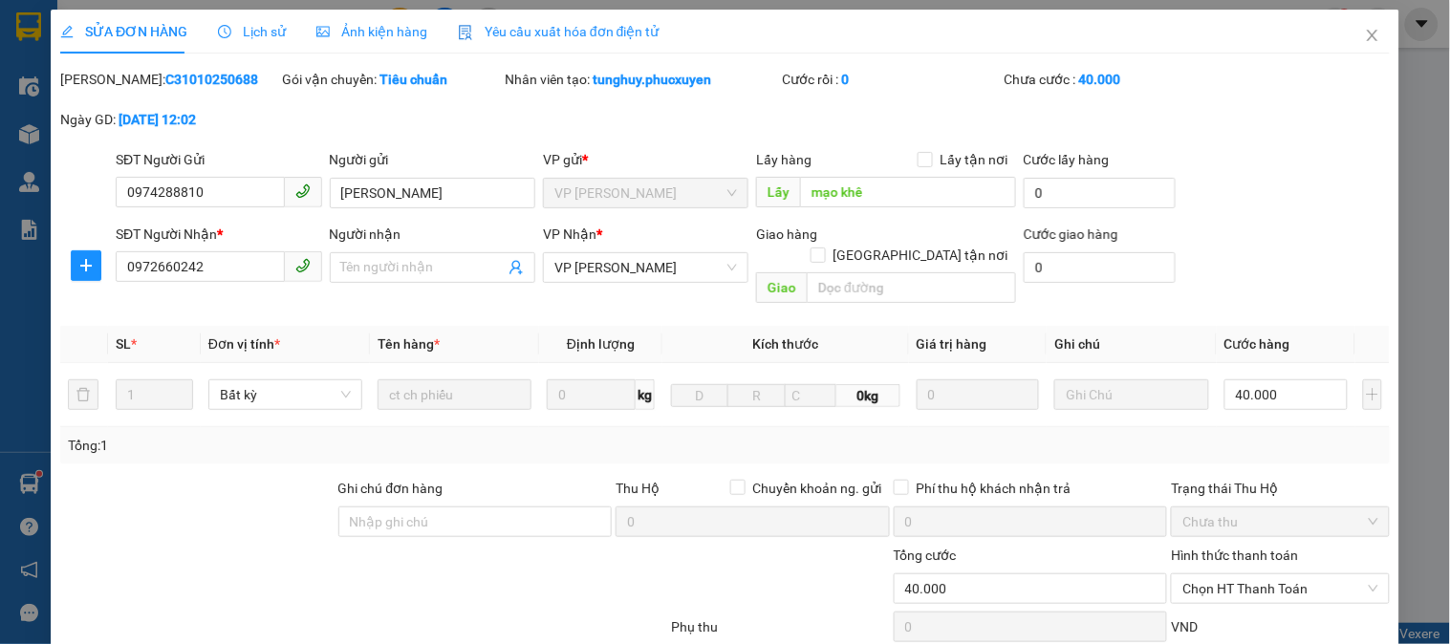
type input "0974288810"
type input "[PERSON_NAME]"
type input "mạo khê"
type input "0972660242"
type input "0"
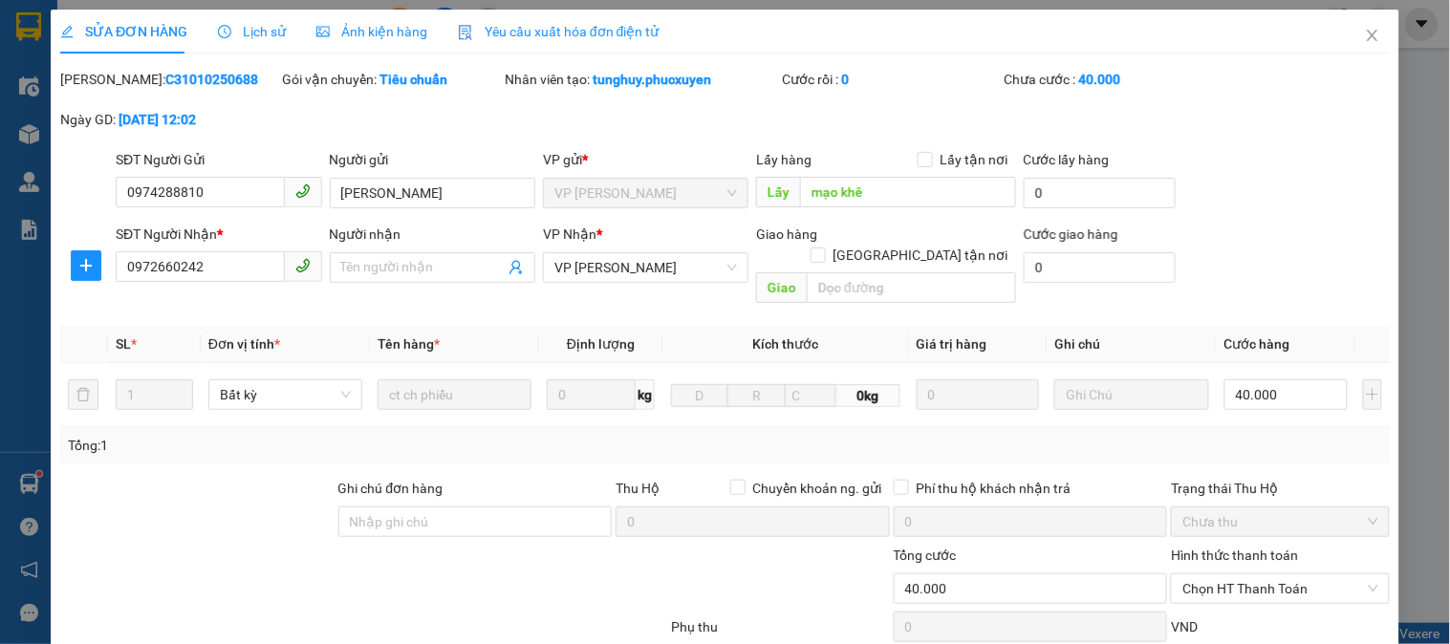
type input "40.000"
click at [180, 83] on b "C31010250688" at bounding box center [211, 79] width 93 height 15
copy b "C31010250688"
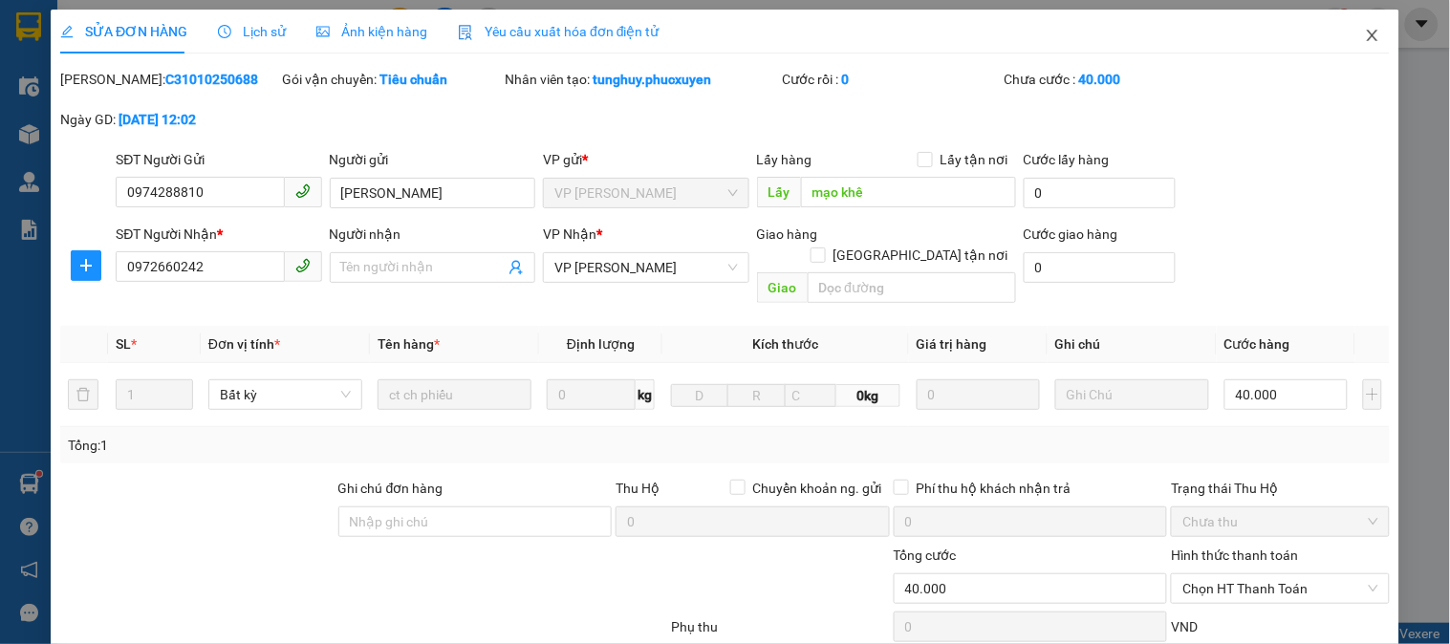
click at [1367, 34] on icon "close" at bounding box center [1372, 35] width 11 height 11
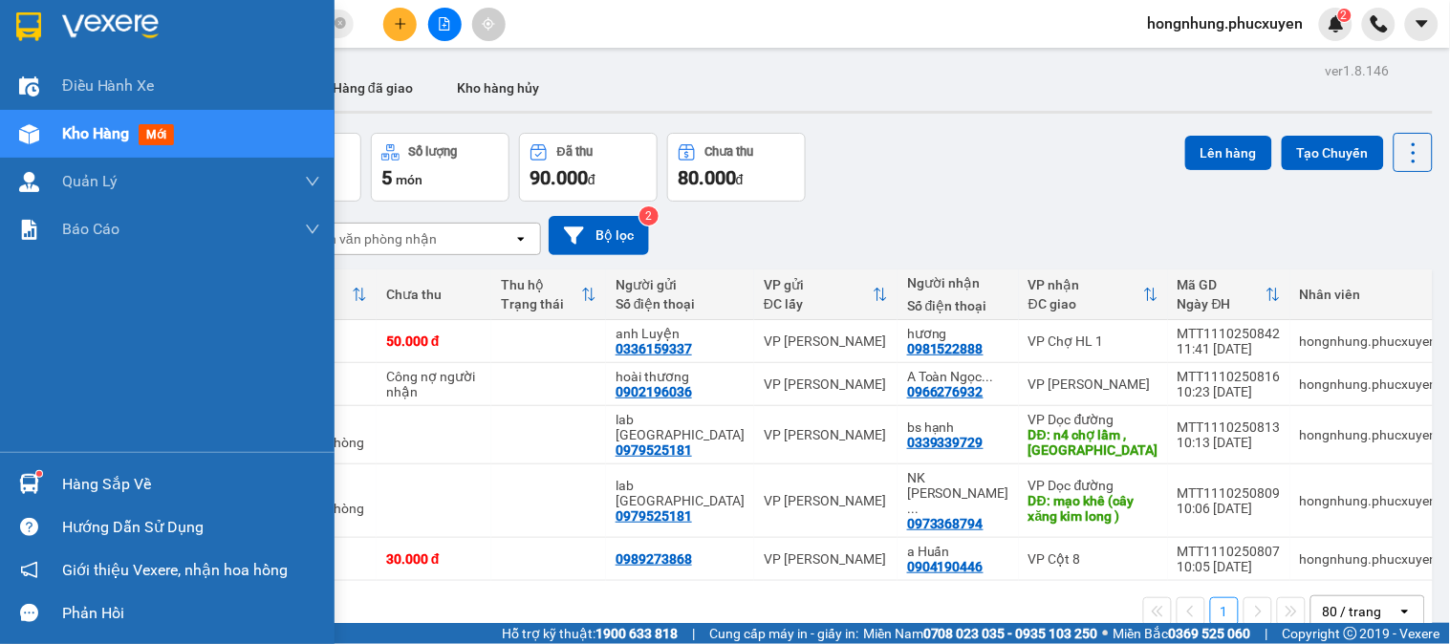
click at [25, 483] on img at bounding box center [29, 484] width 20 height 20
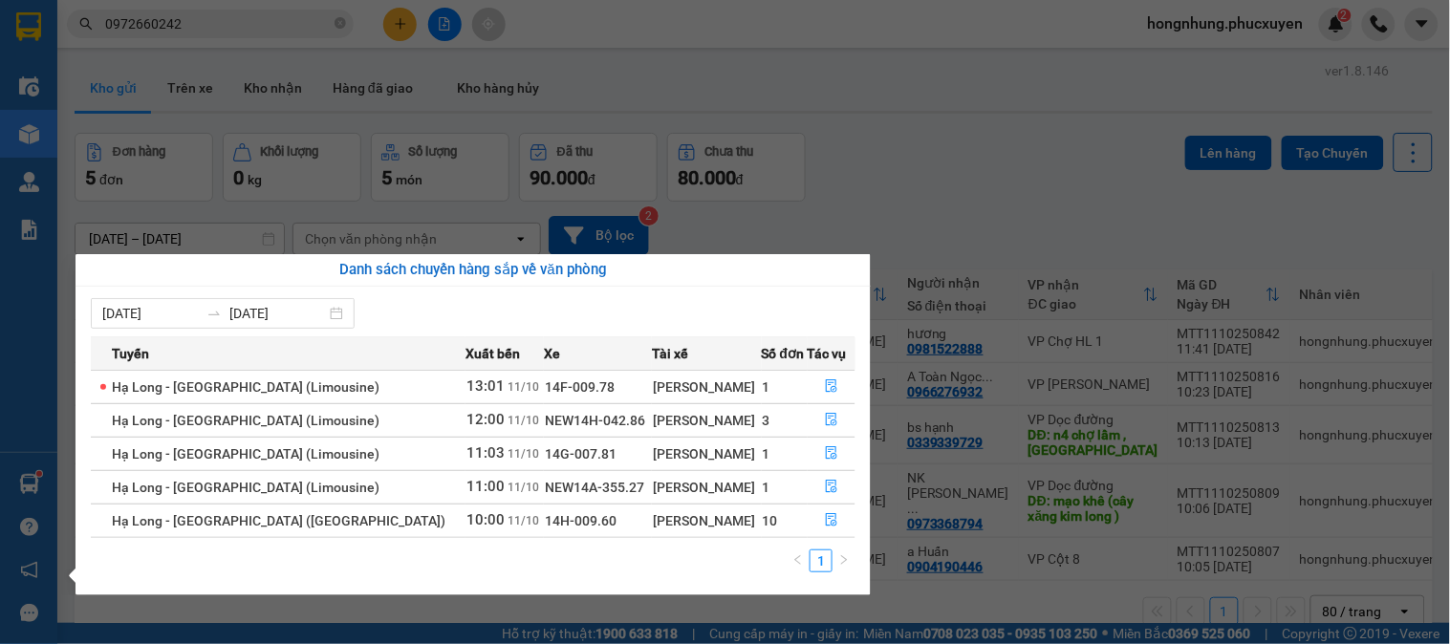
click at [1075, 186] on section "Kết quả tìm kiếm ( 1 ) Bộ lọc Mã ĐH Trạng thái Món hàng Thu hộ Tổng cước Chưa c…" at bounding box center [725, 322] width 1450 height 644
